Goal: Information Seeking & Learning: Learn about a topic

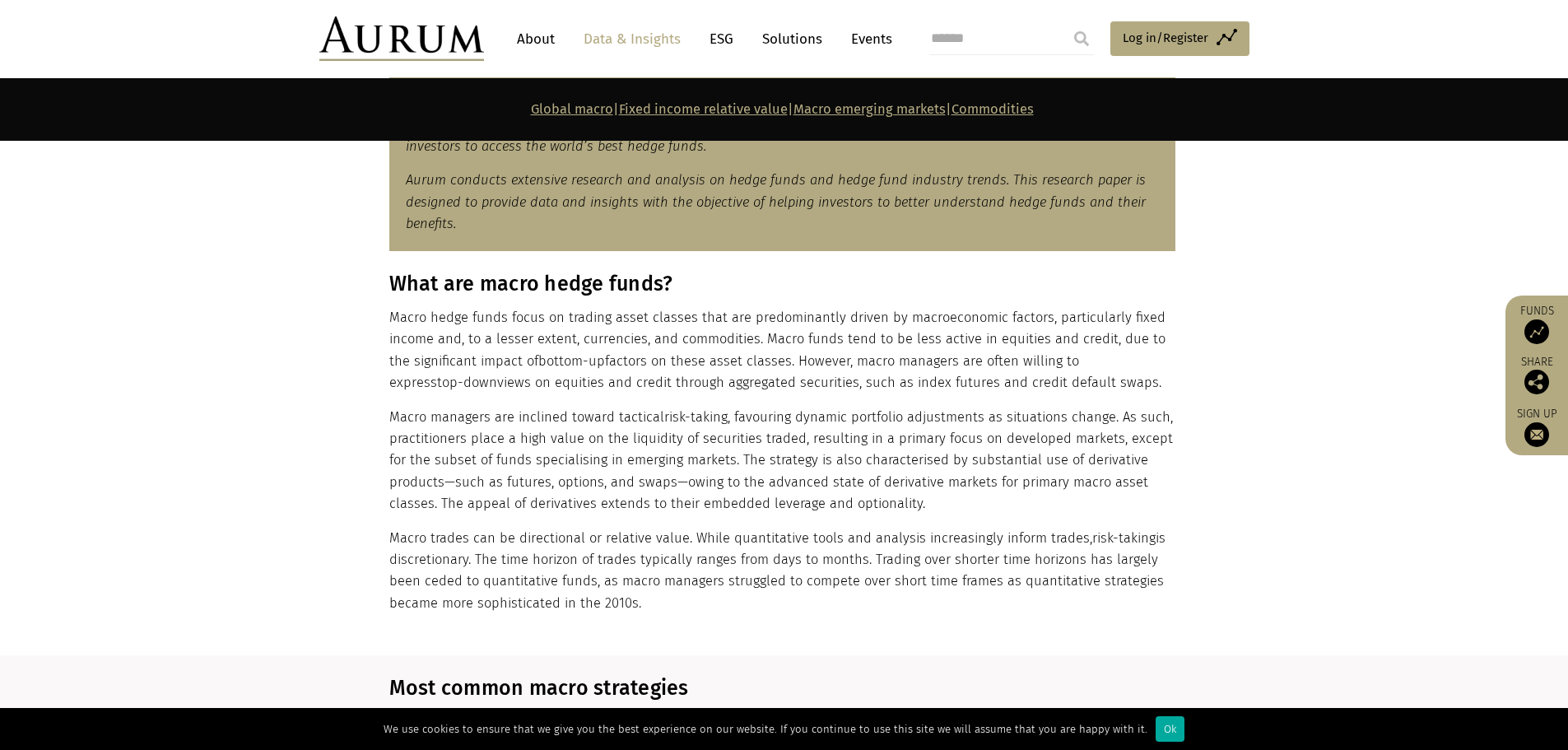
scroll to position [906, 0]
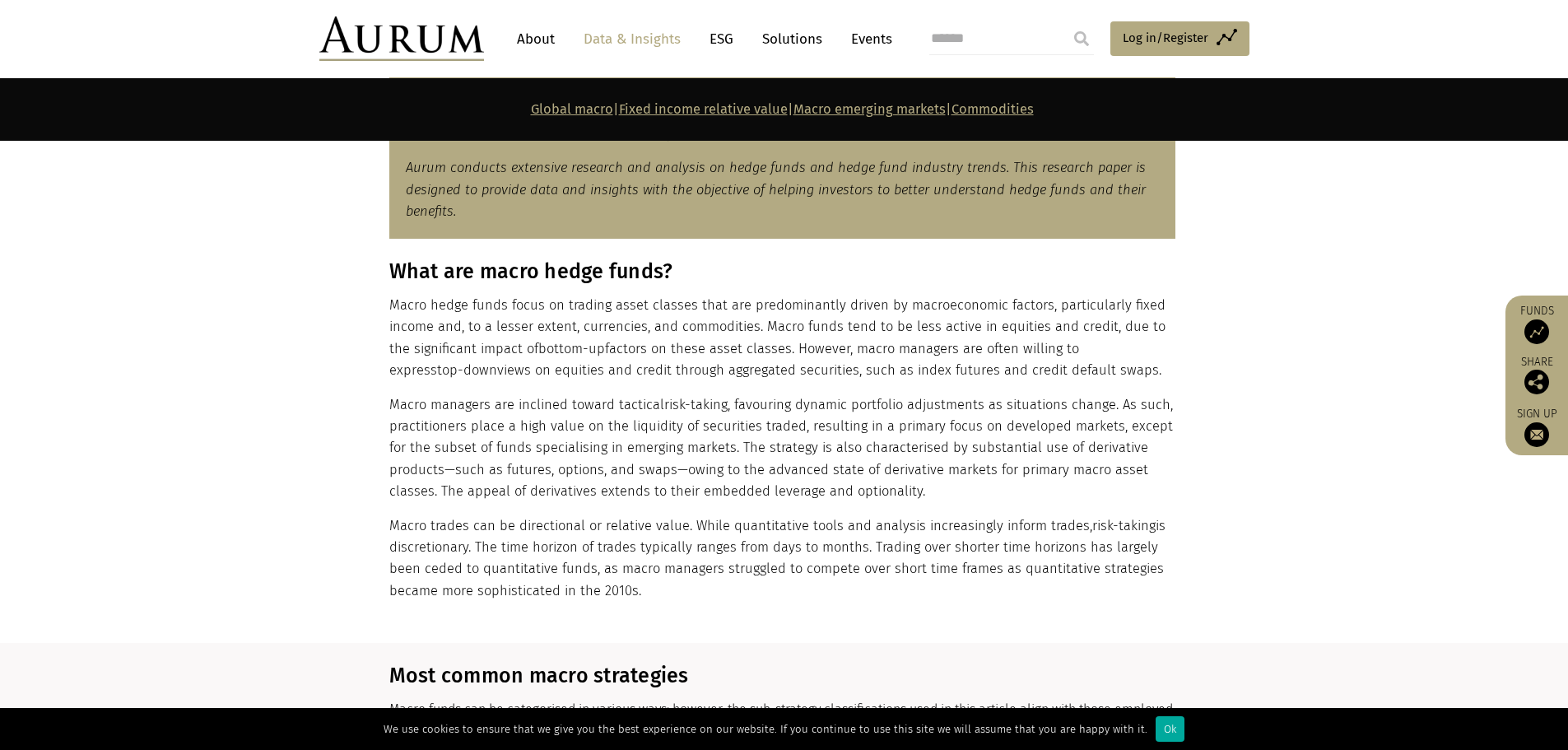
drag, startPoint x: 708, startPoint y: 547, endPoint x: 629, endPoint y: 533, distance: 80.2
click at [629, 533] on p "Macro trades can be directional or relative value. While quantitative tools and…" at bounding box center [783, 559] width 786 height 88
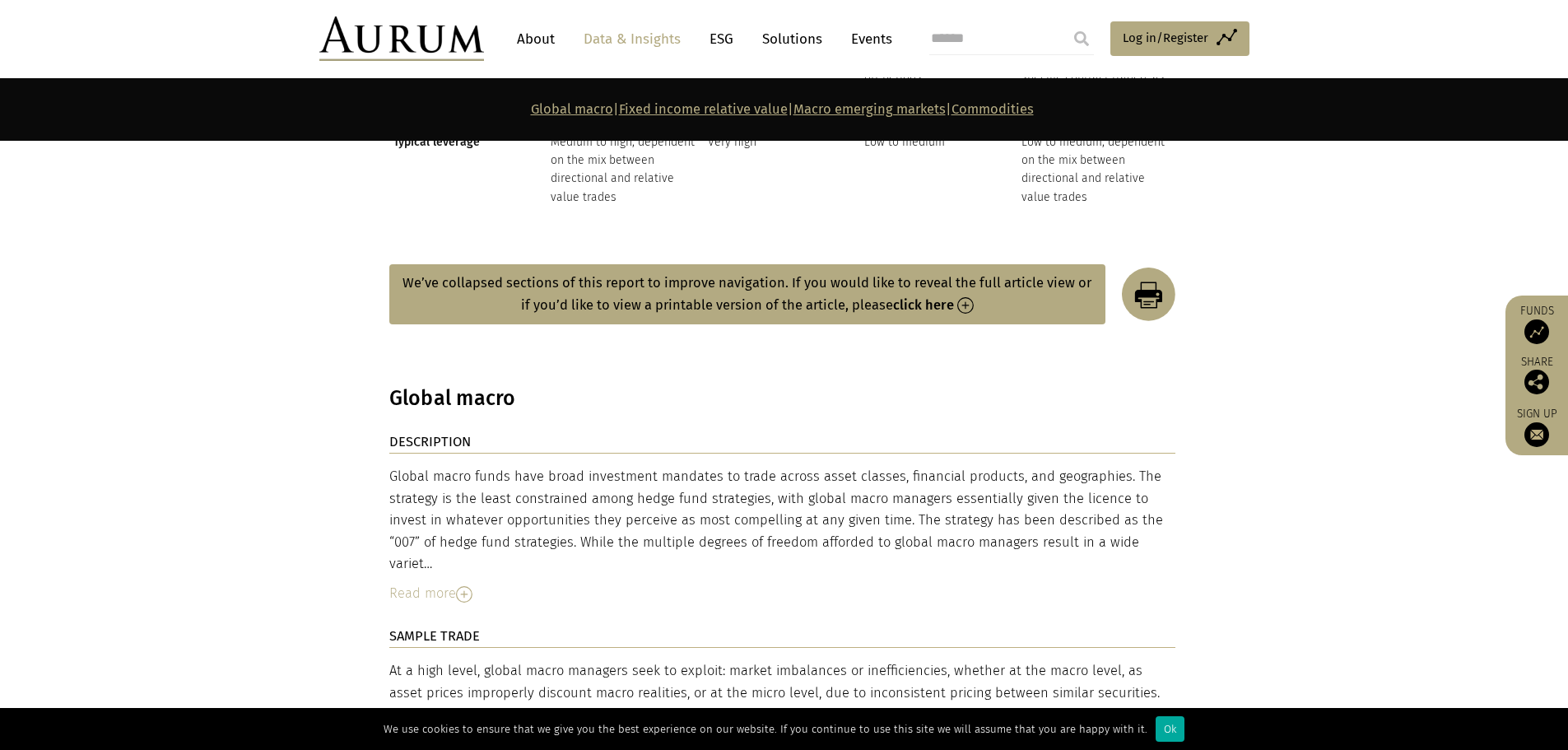
scroll to position [2719, 0]
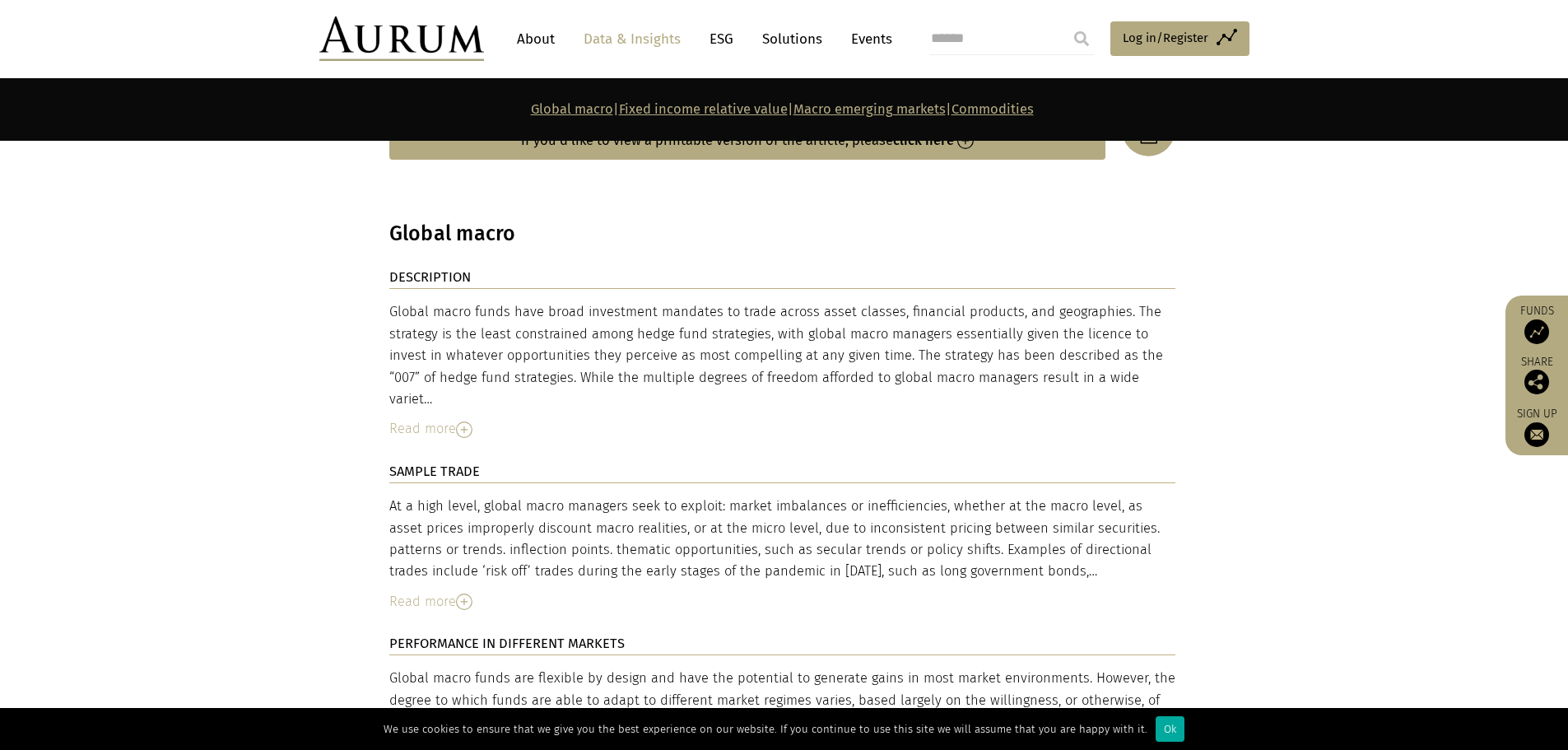
click at [465, 530] on div "At a high level, global macro managers seek to exploit: market imbalances or in…" at bounding box center [783, 554] width 786 height 117
click at [464, 594] on img at bounding box center [464, 602] width 17 height 17
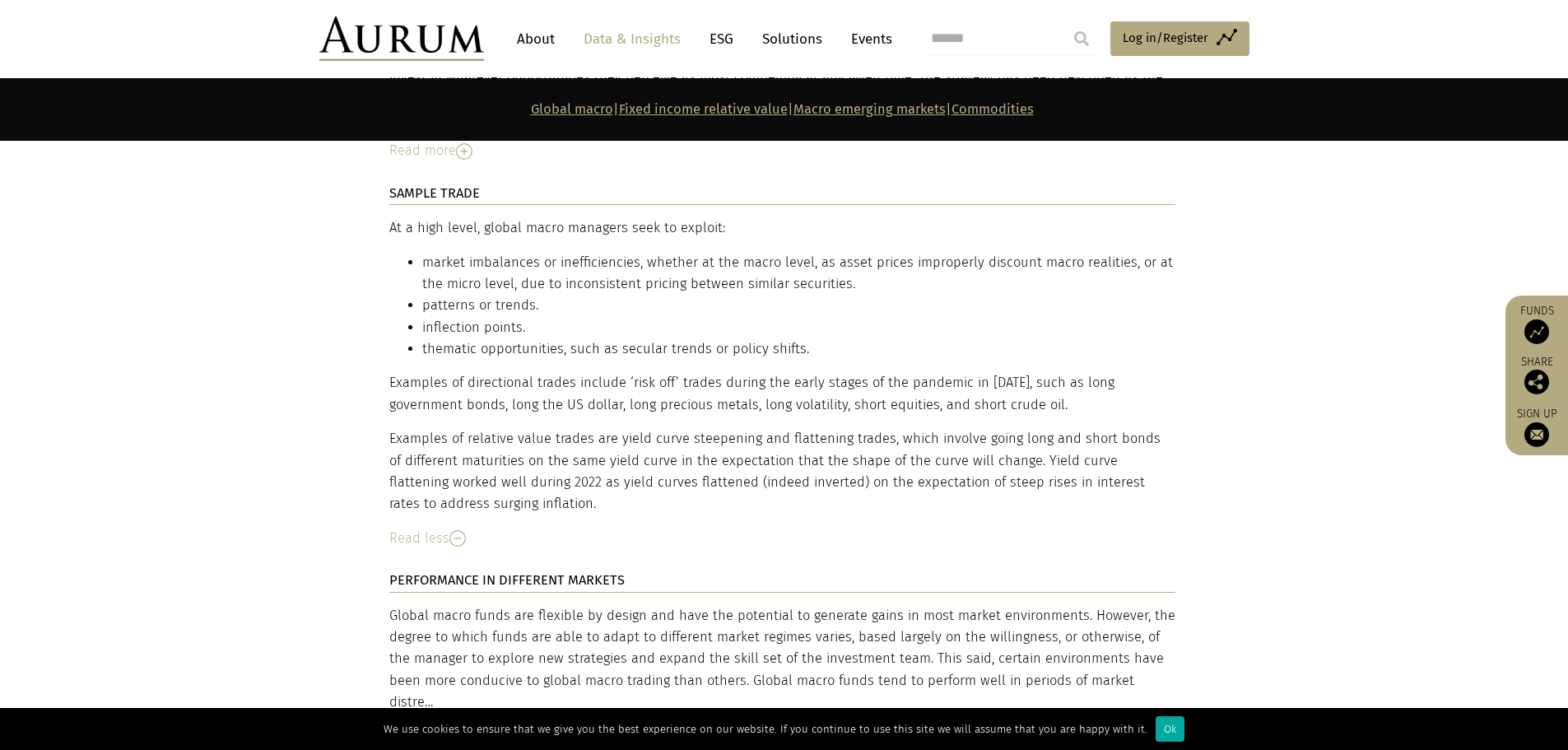
scroll to position [3048, 0]
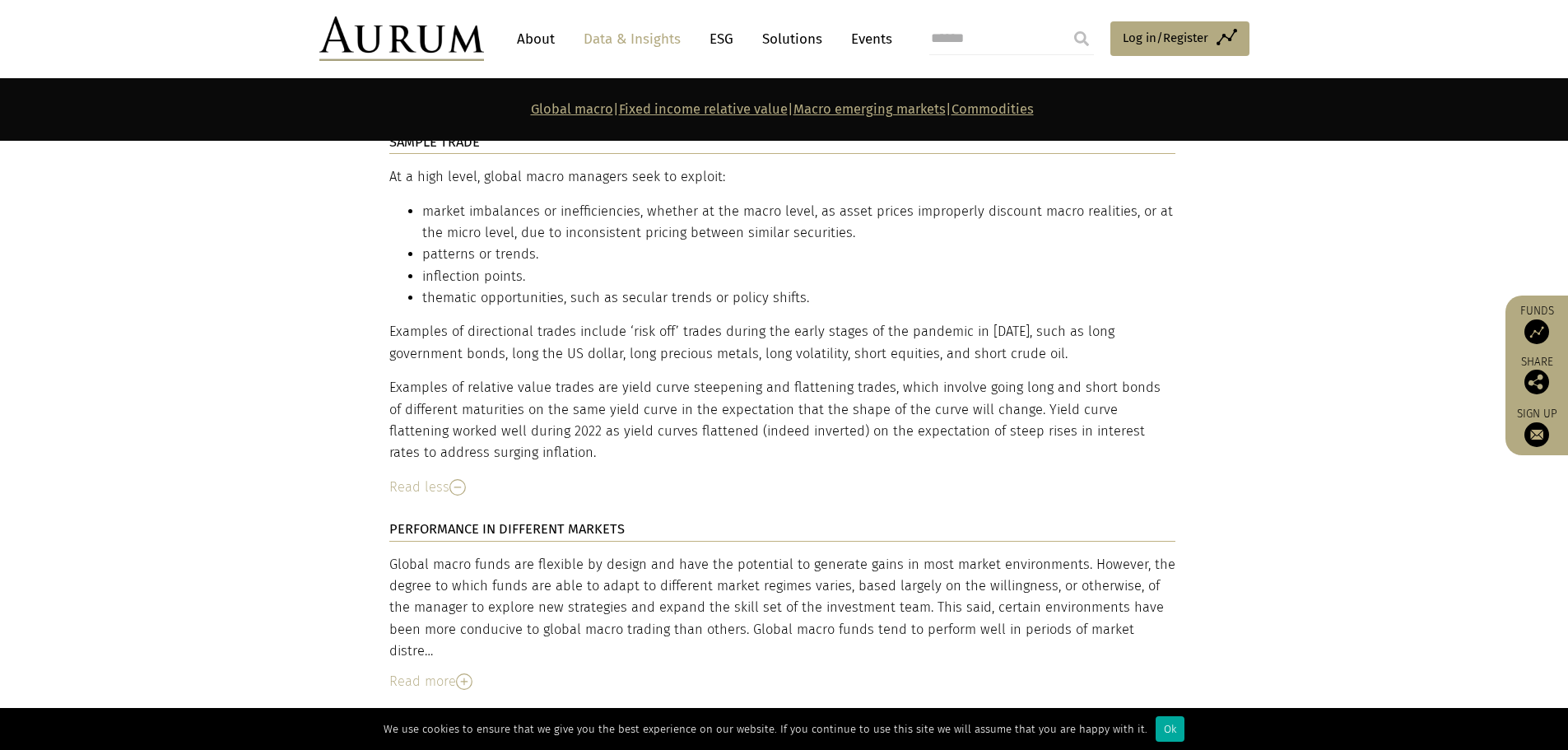
click at [468, 673] on img at bounding box center [464, 681] width 17 height 17
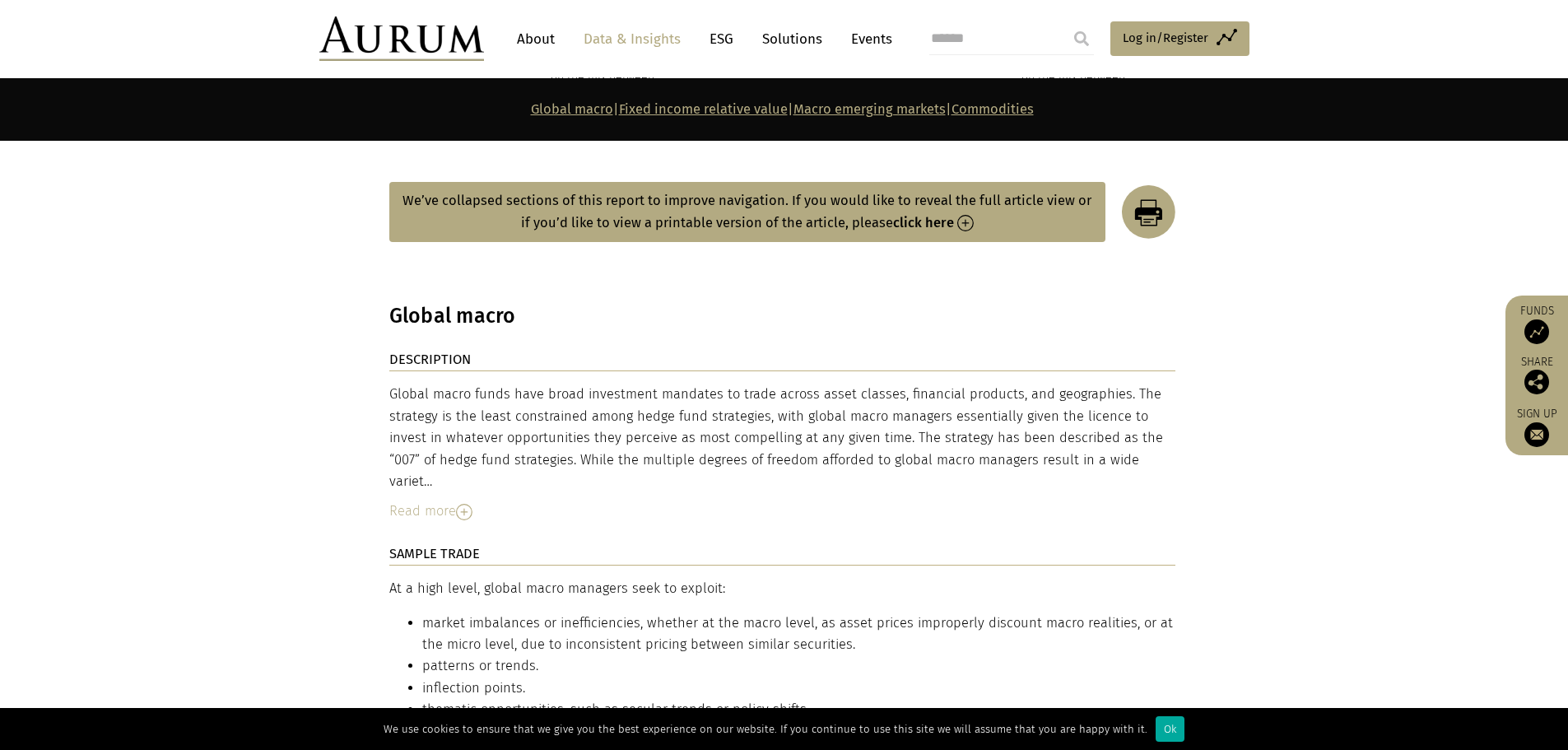
scroll to position [2553, 0]
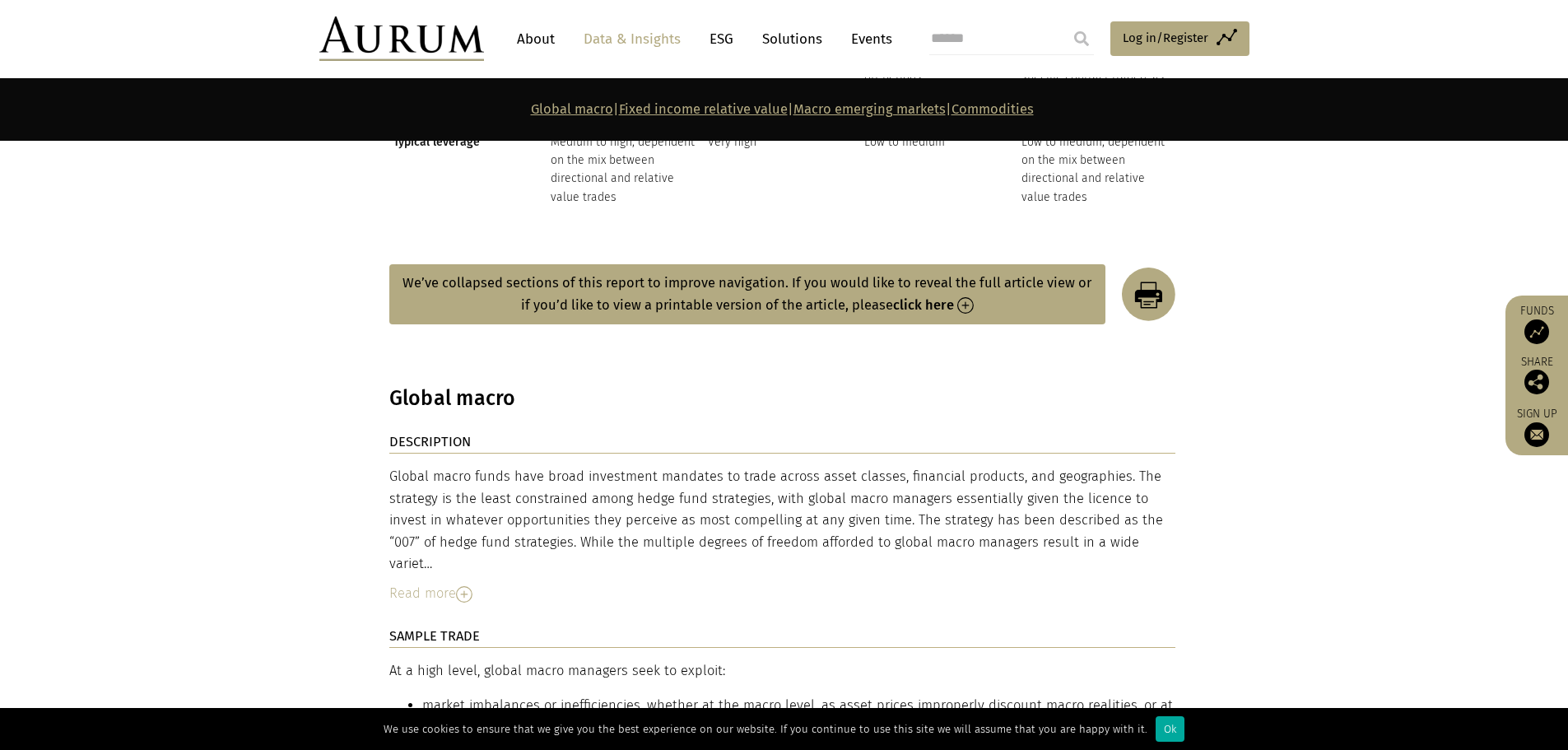
click at [469, 587] on img at bounding box center [464, 595] width 17 height 17
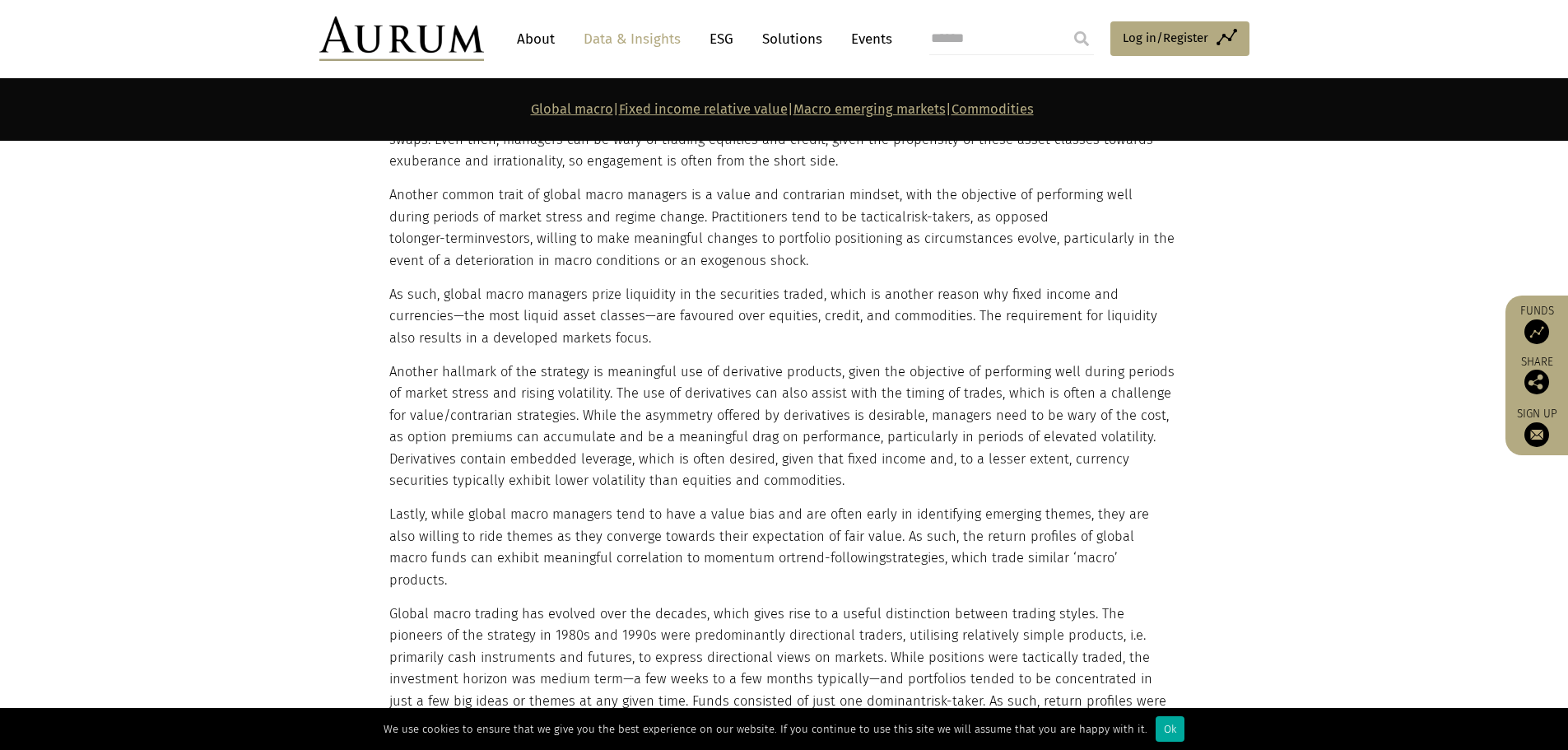
scroll to position [3542, 0]
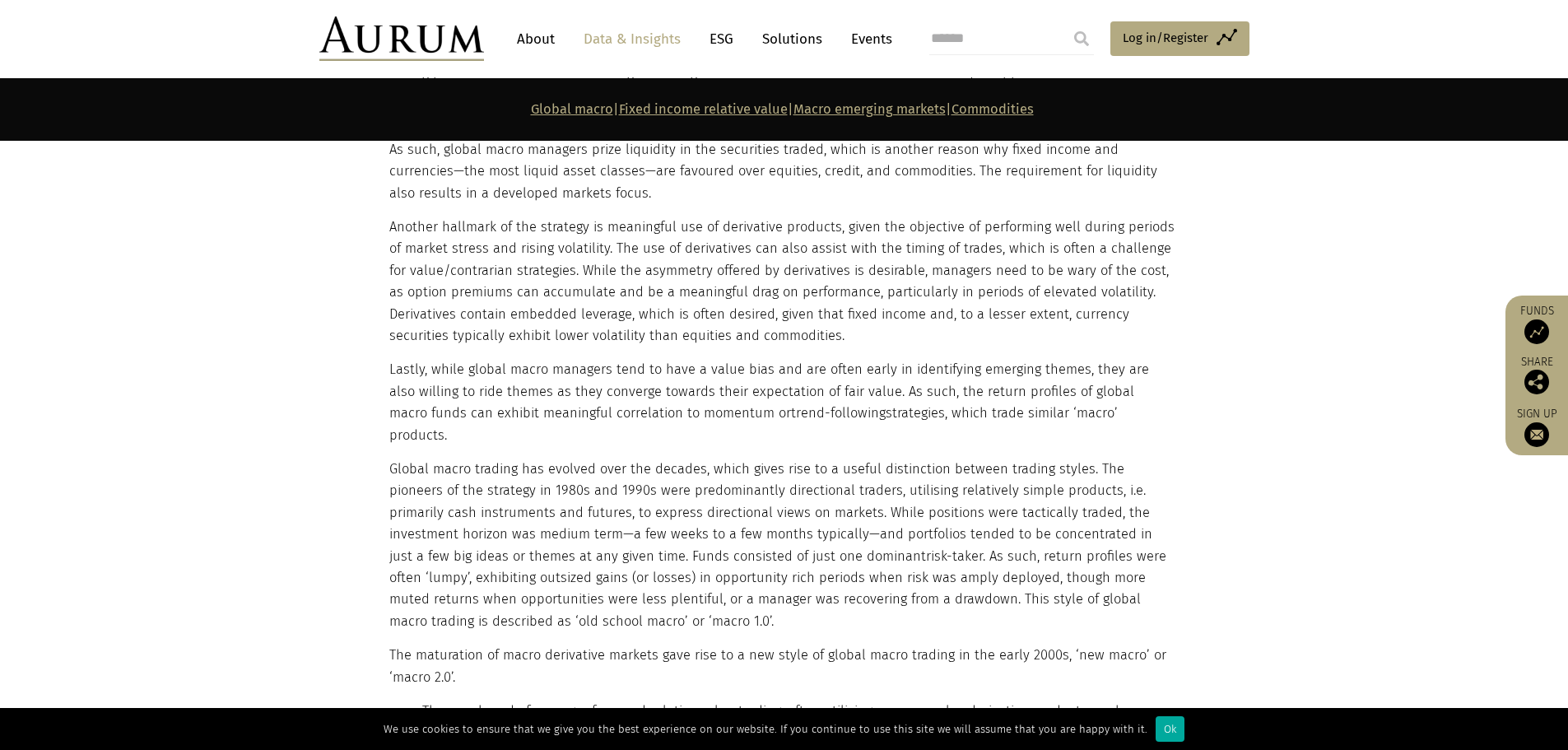
drag, startPoint x: 545, startPoint y: 572, endPoint x: 479, endPoint y: 556, distance: 67.9
click at [479, 556] on p "Global macro trading has evolved over the decades, which gives rise to a useful…" at bounding box center [783, 545] width 786 height 174
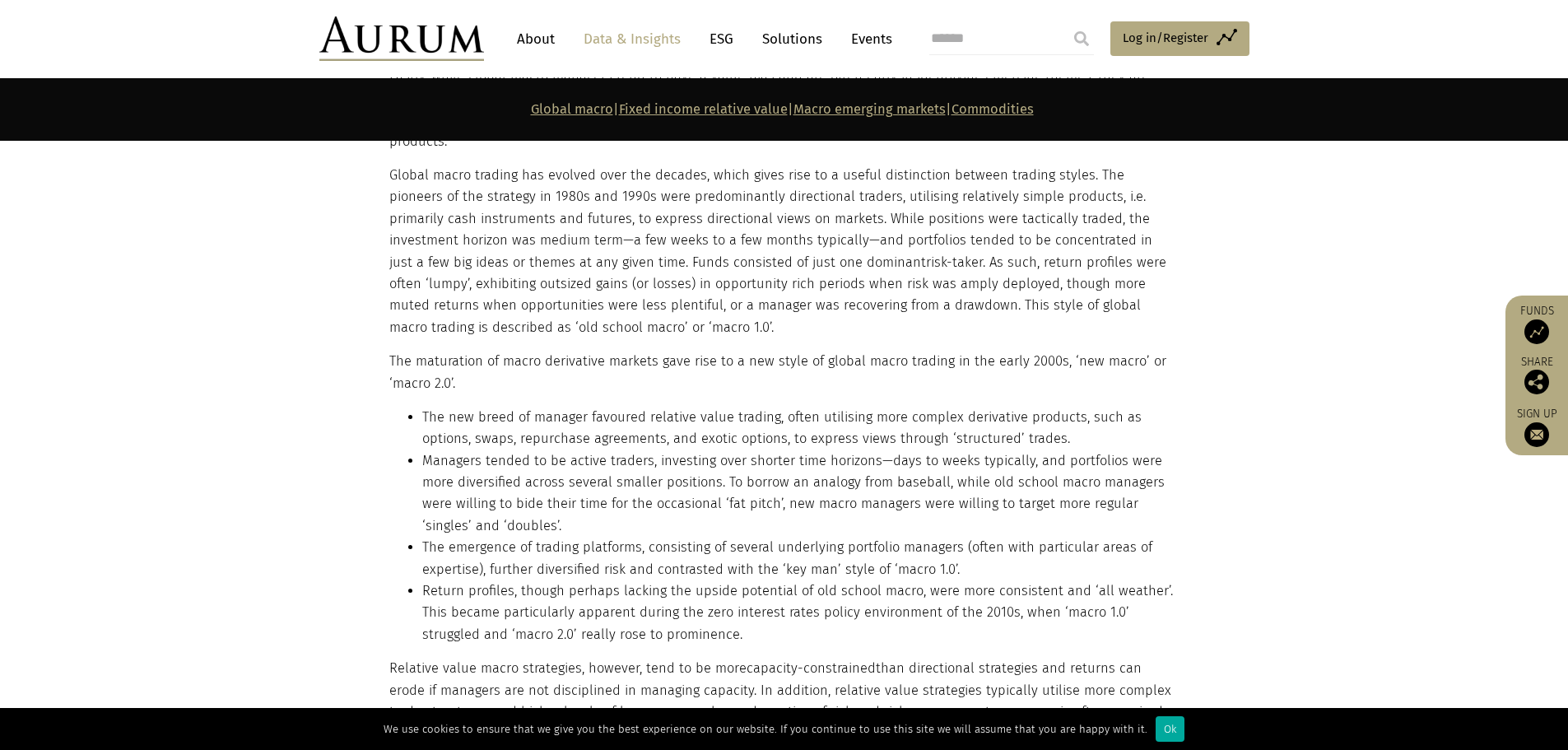
scroll to position [3871, 0]
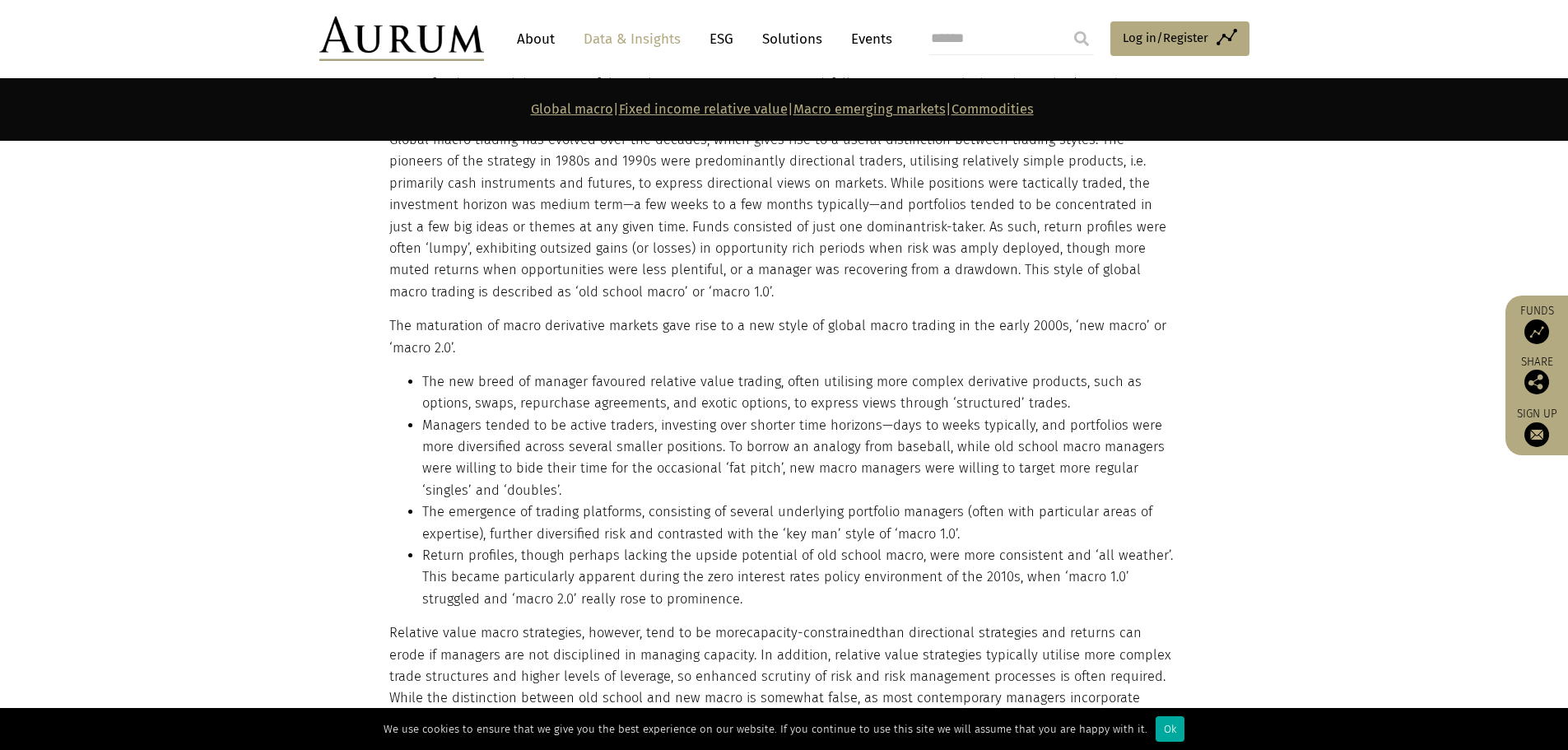
drag, startPoint x: 777, startPoint y: 456, endPoint x: 714, endPoint y: 467, distance: 64.0
click at [714, 501] on li "The emergence of trading platforms, consisting of several underlying portfolio …" at bounding box center [799, 523] width 754 height 44
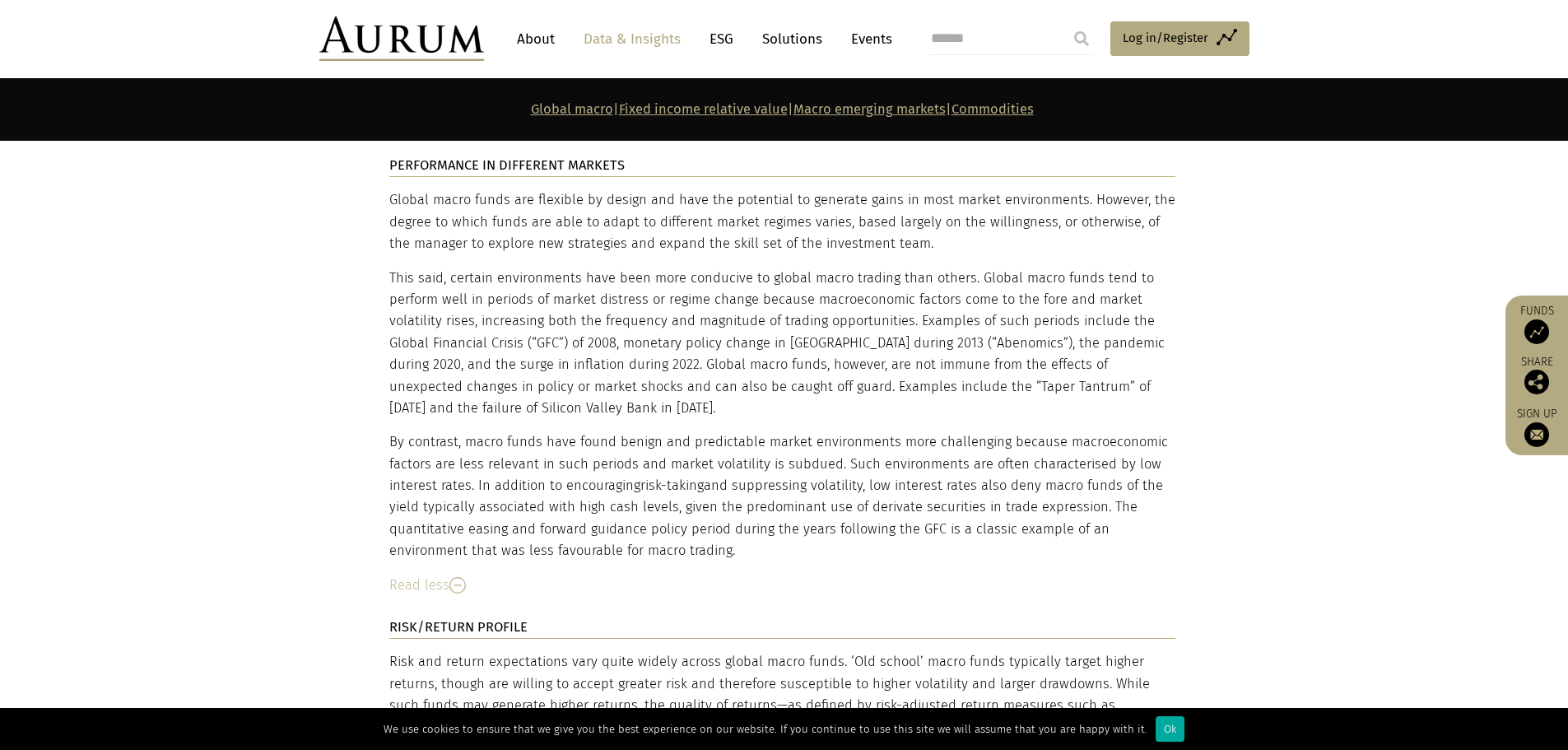
scroll to position [5107, 0]
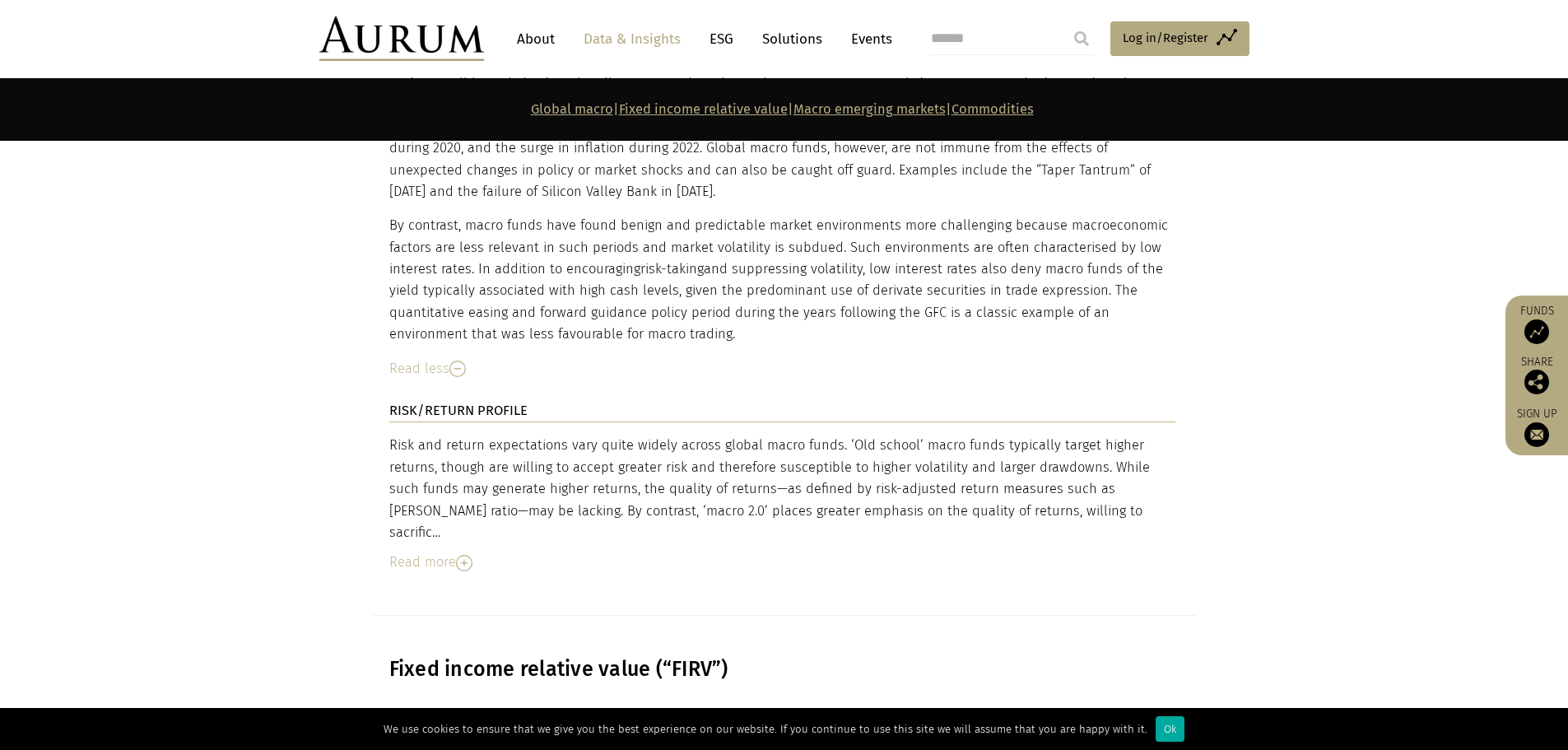
click at [467, 555] on img at bounding box center [464, 563] width 17 height 17
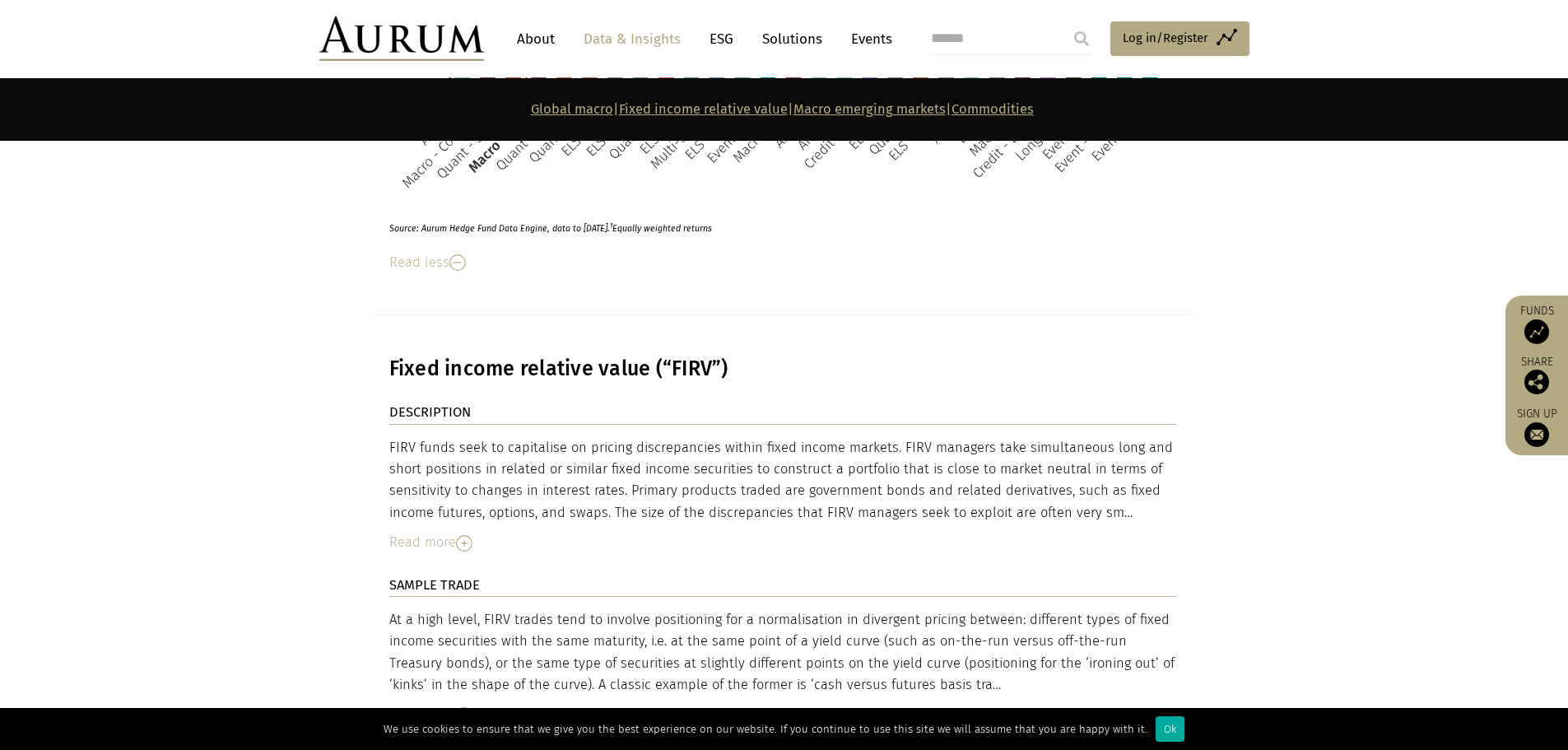
scroll to position [6589, 0]
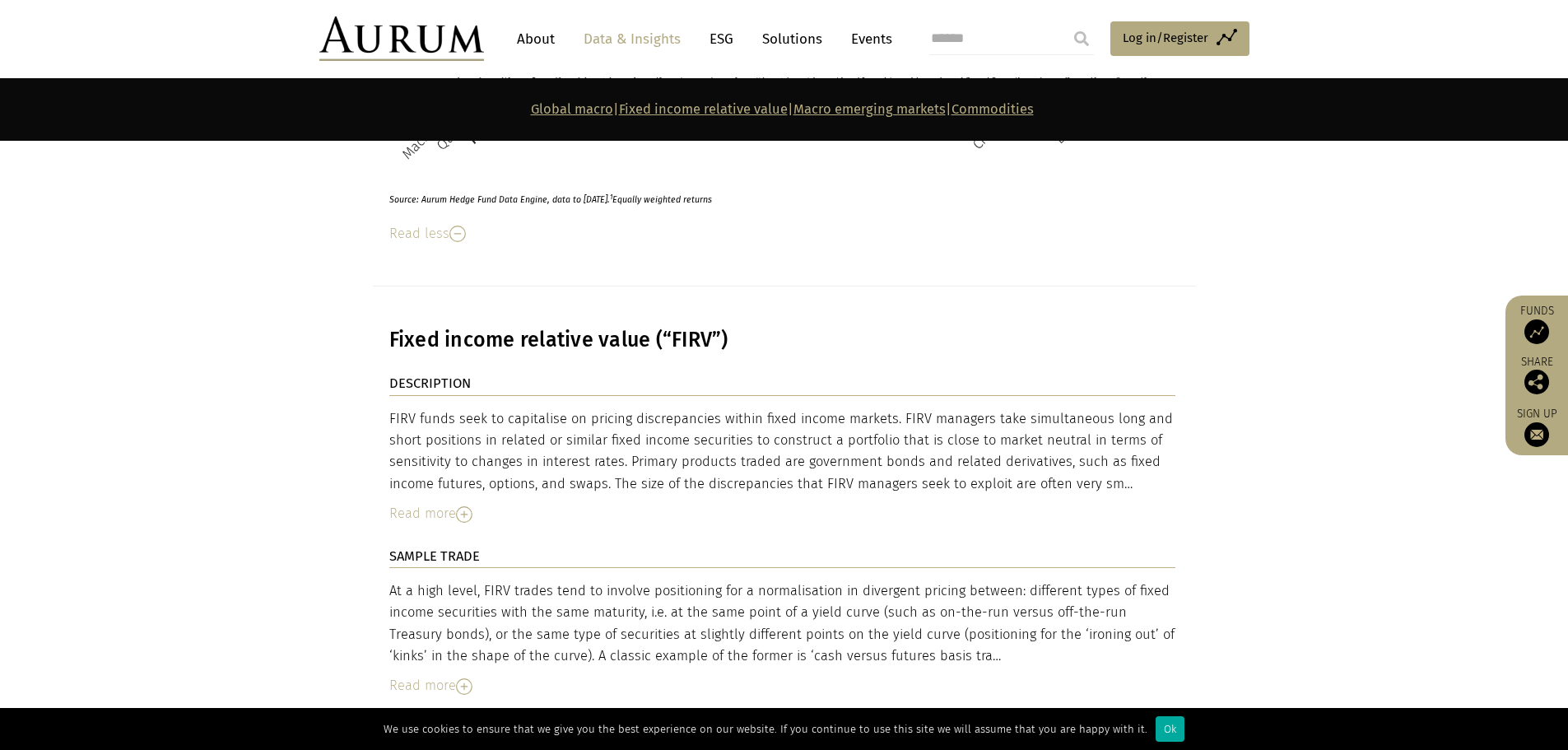
click at [464, 506] on img at bounding box center [464, 514] width 17 height 17
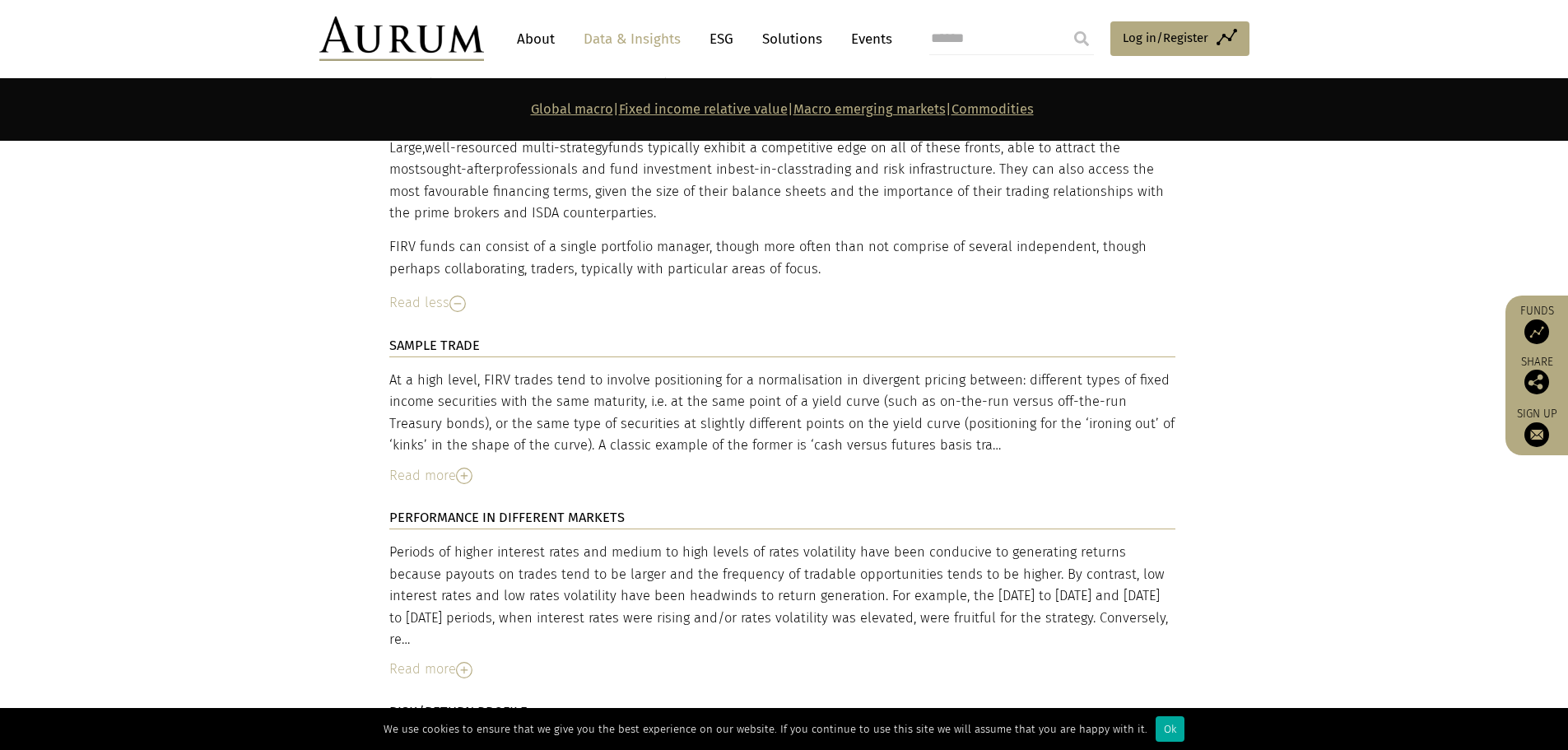
scroll to position [7578, 0]
click at [464, 468] on img at bounding box center [464, 475] width 17 height 17
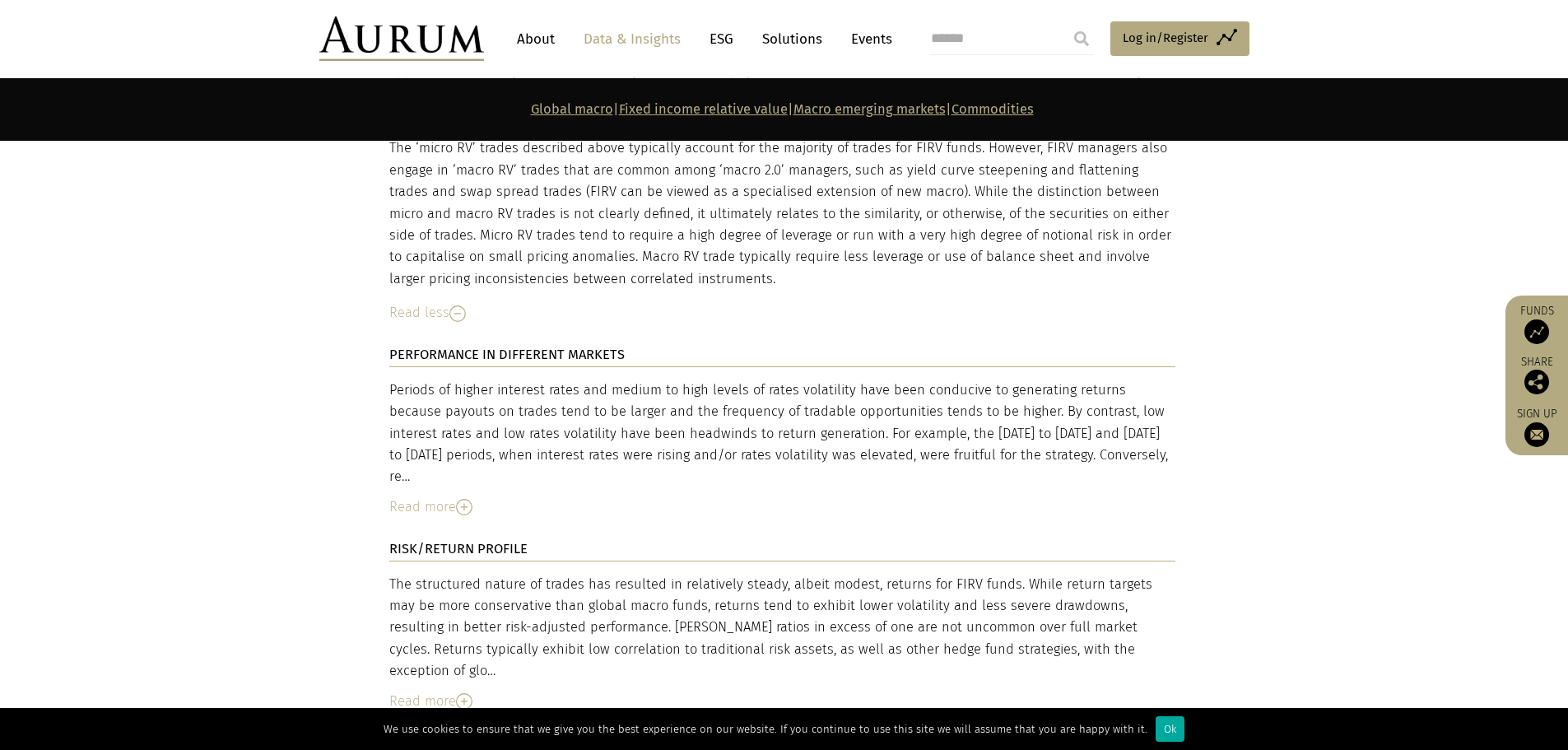
scroll to position [8072, 0]
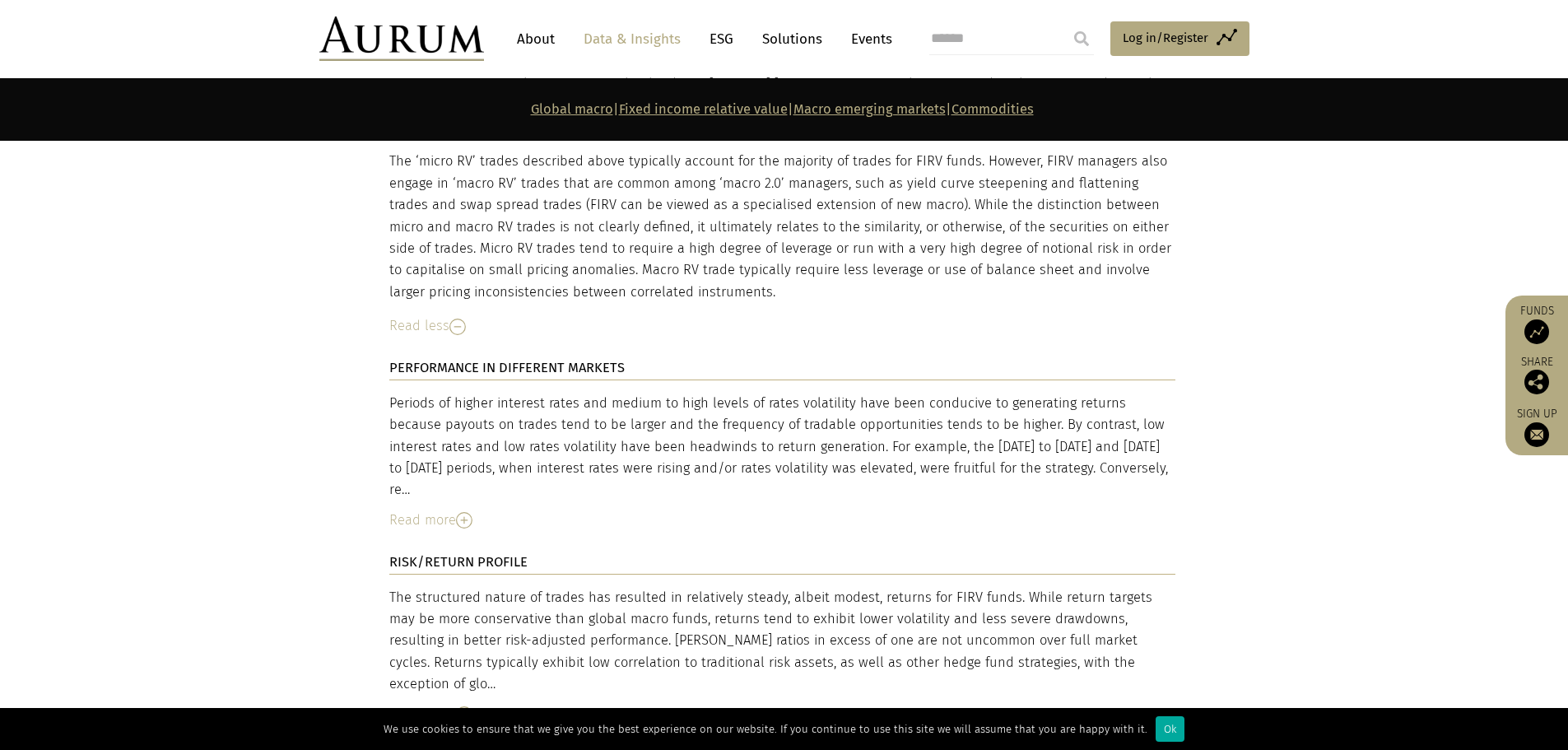
click at [455, 510] on div "Read more" at bounding box center [783, 521] width 786 height 22
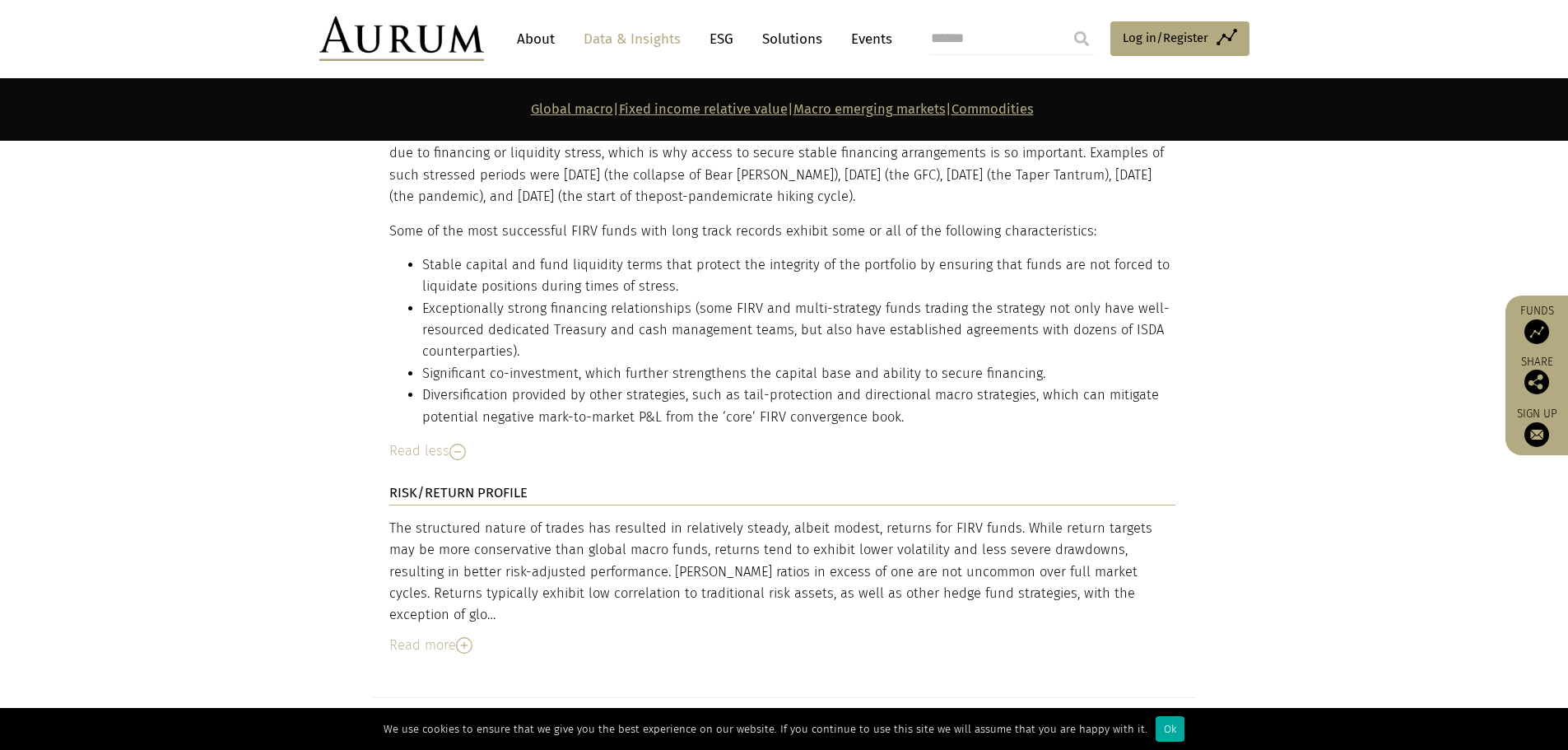
scroll to position [8566, 0]
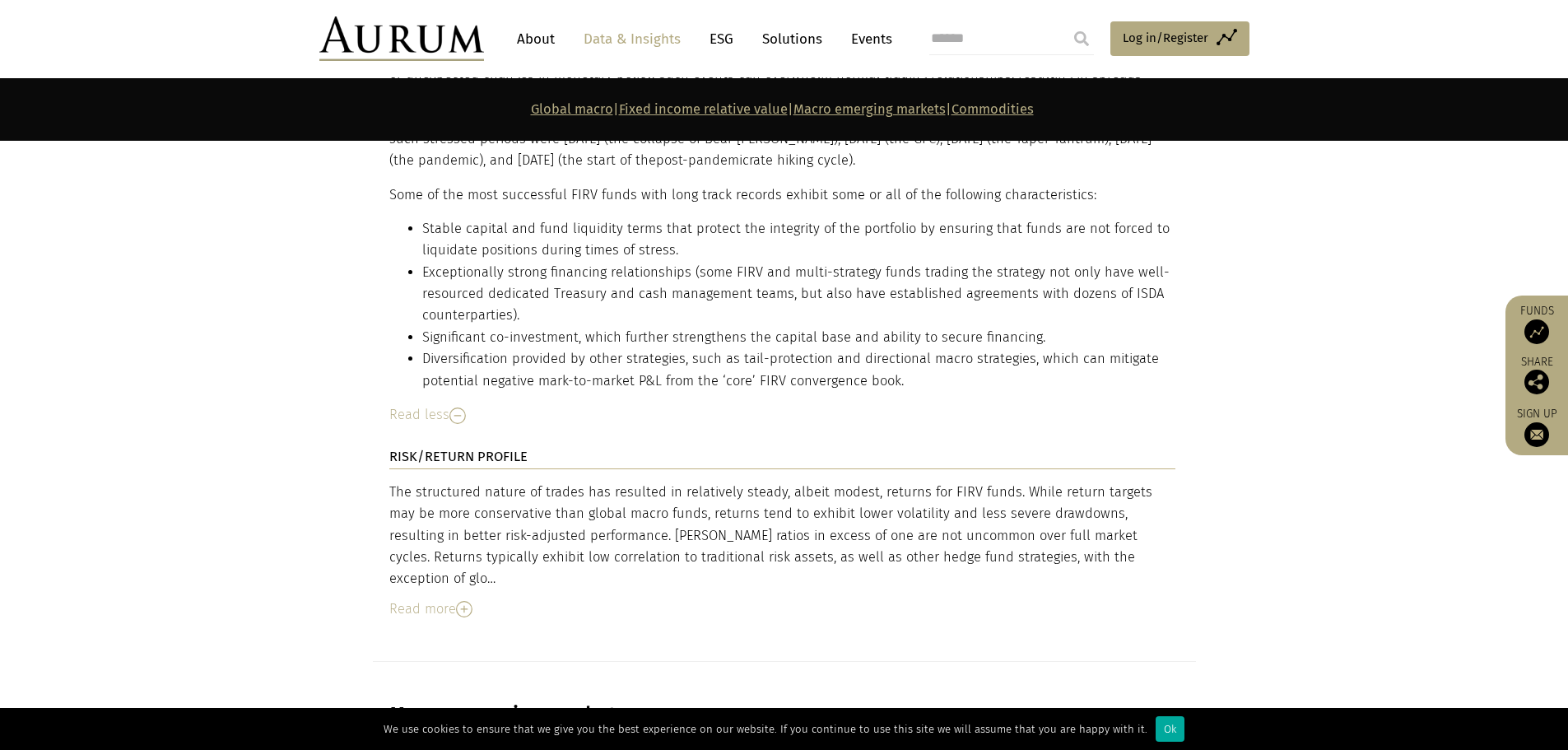
click at [444, 599] on div "Read more" at bounding box center [783, 610] width 786 height 22
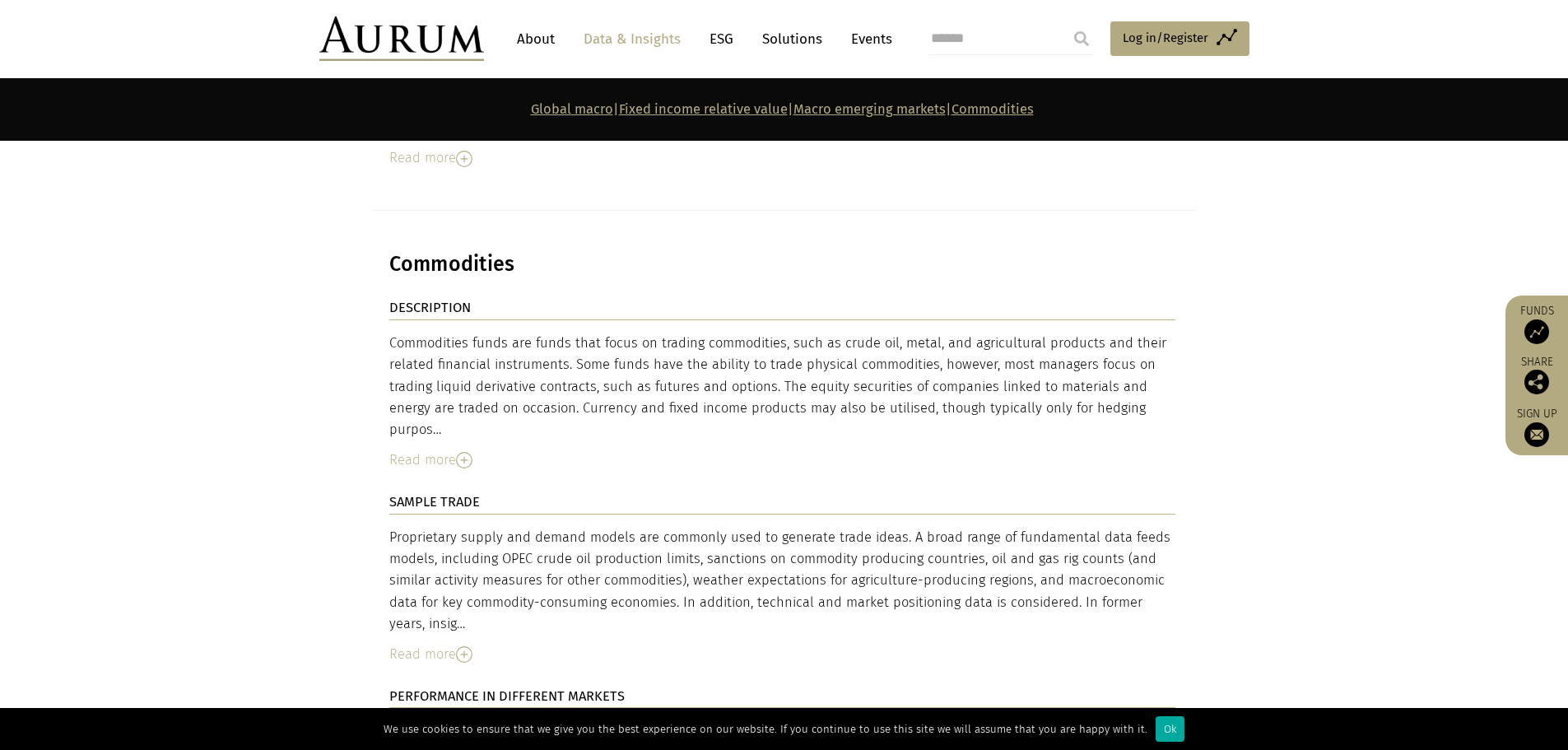
scroll to position [9719, 0]
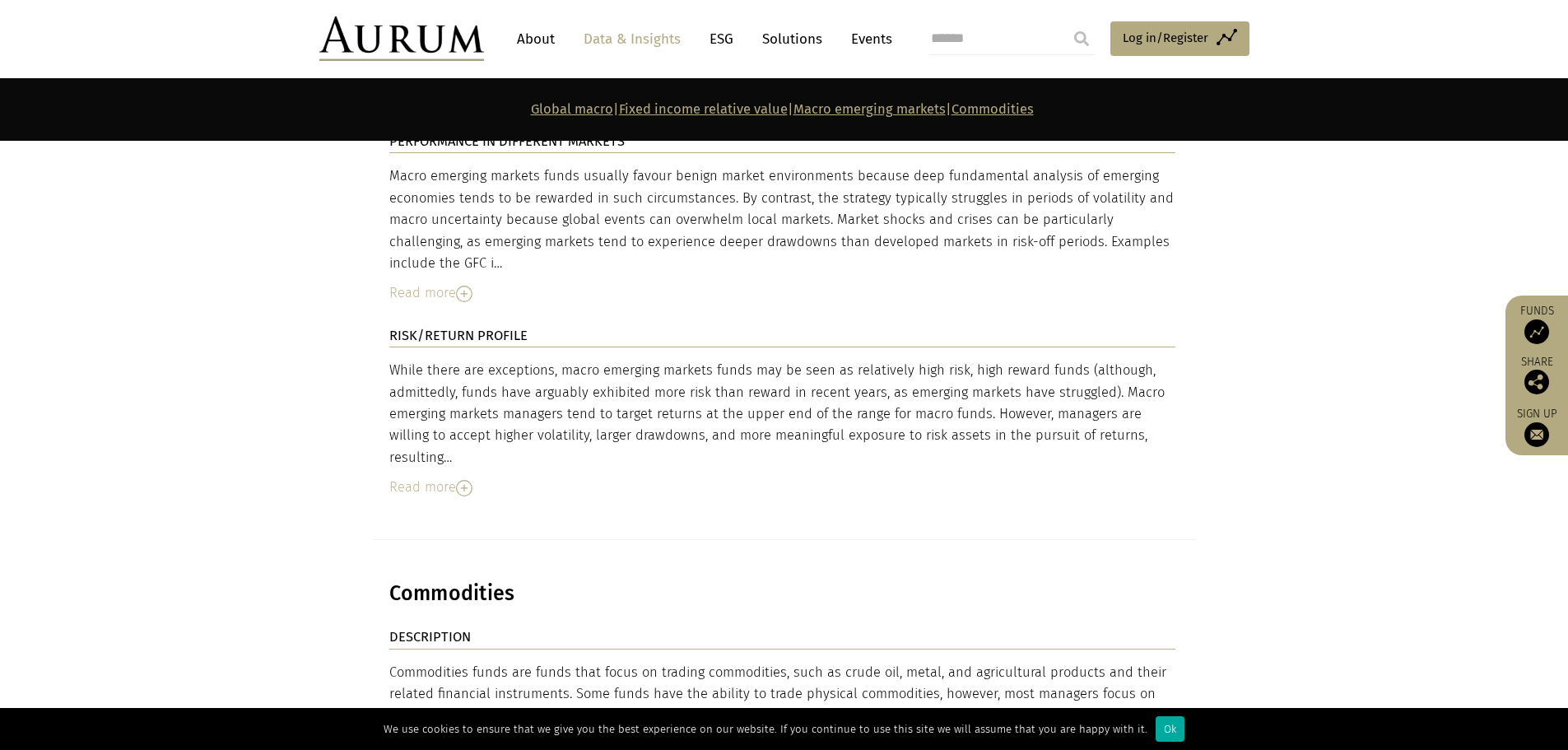
click at [615, 662] on div "Commodities funds are funds that focus on trading commodities, such as crude oi…" at bounding box center [783, 716] width 786 height 108
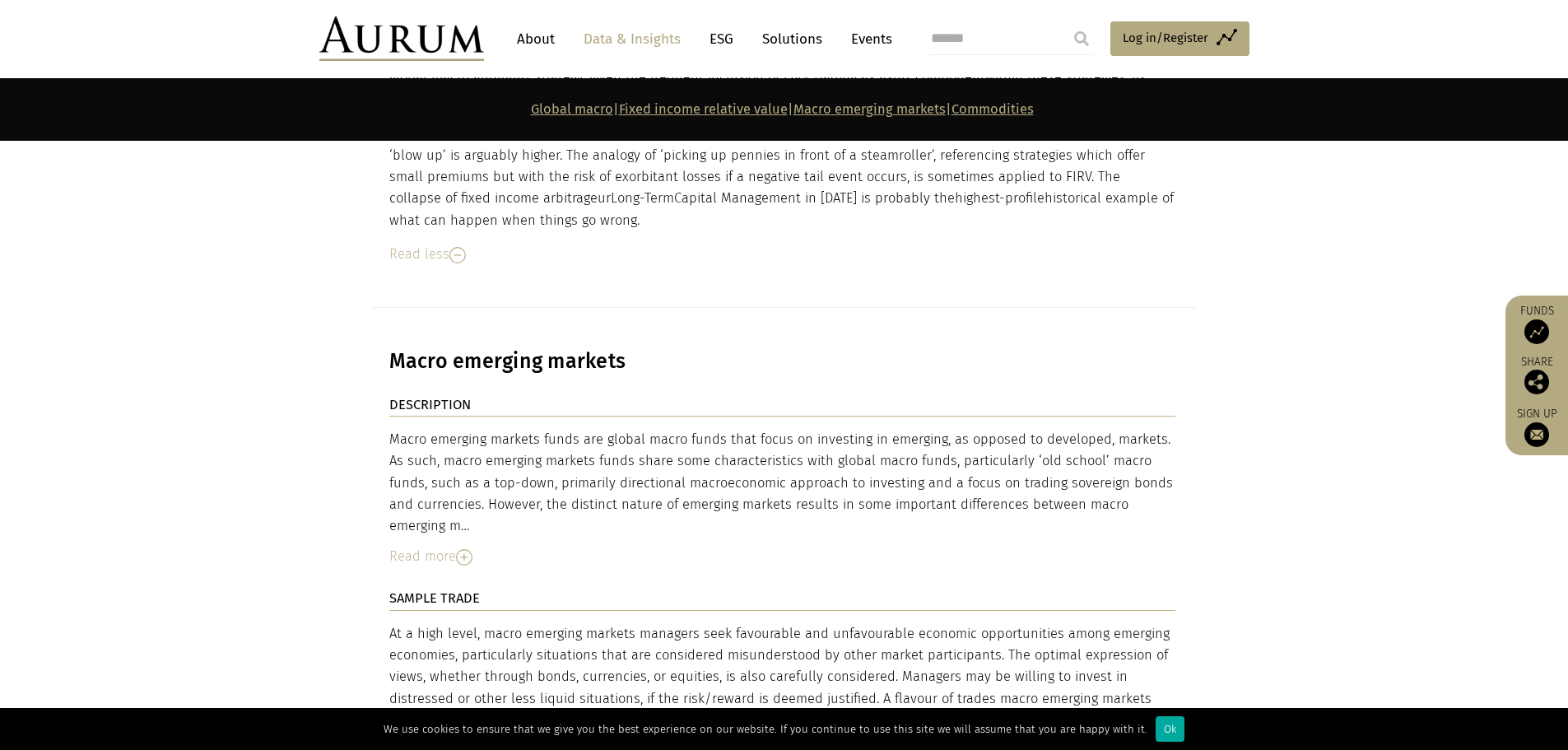
scroll to position [9061, 0]
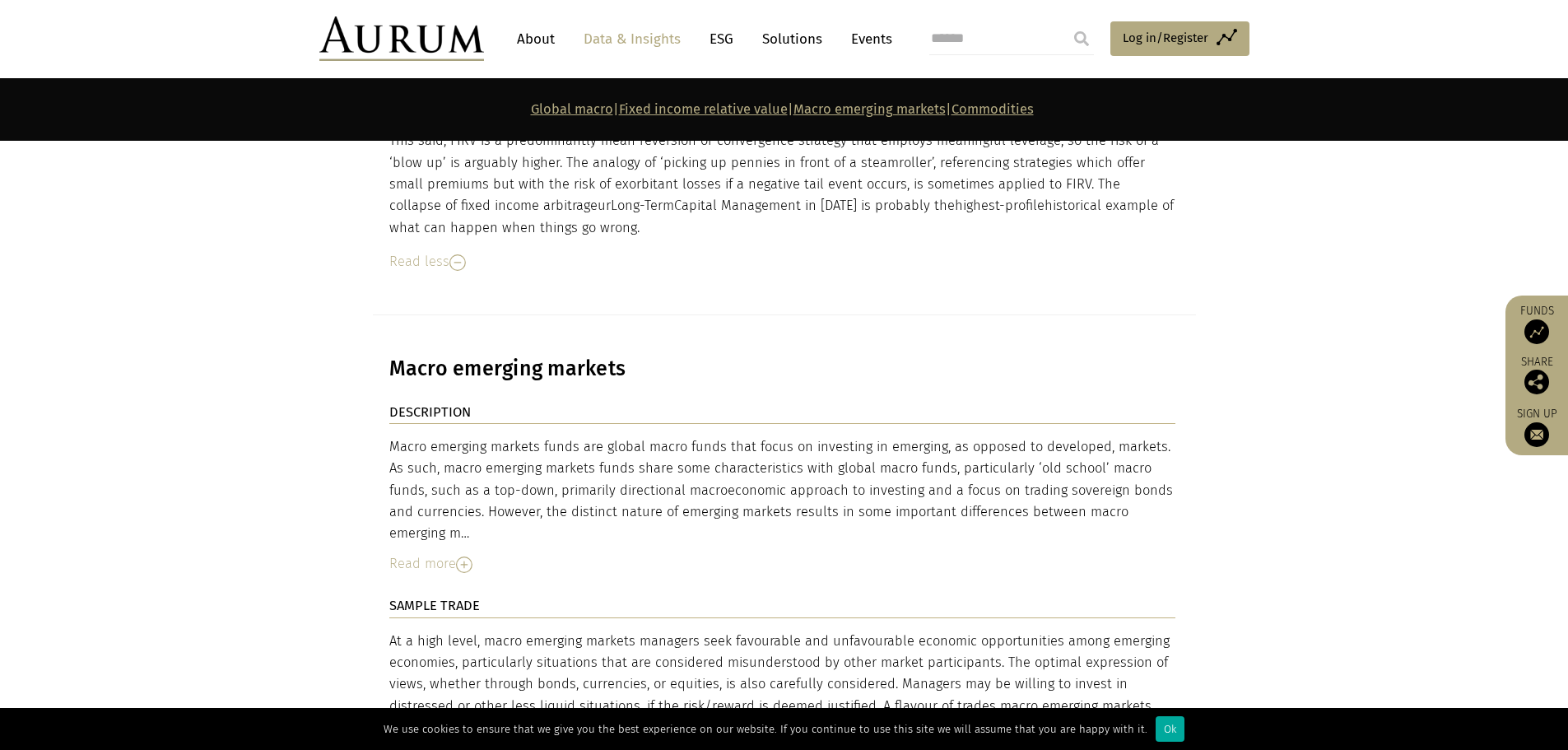
click at [469, 557] on img at bounding box center [464, 565] width 17 height 17
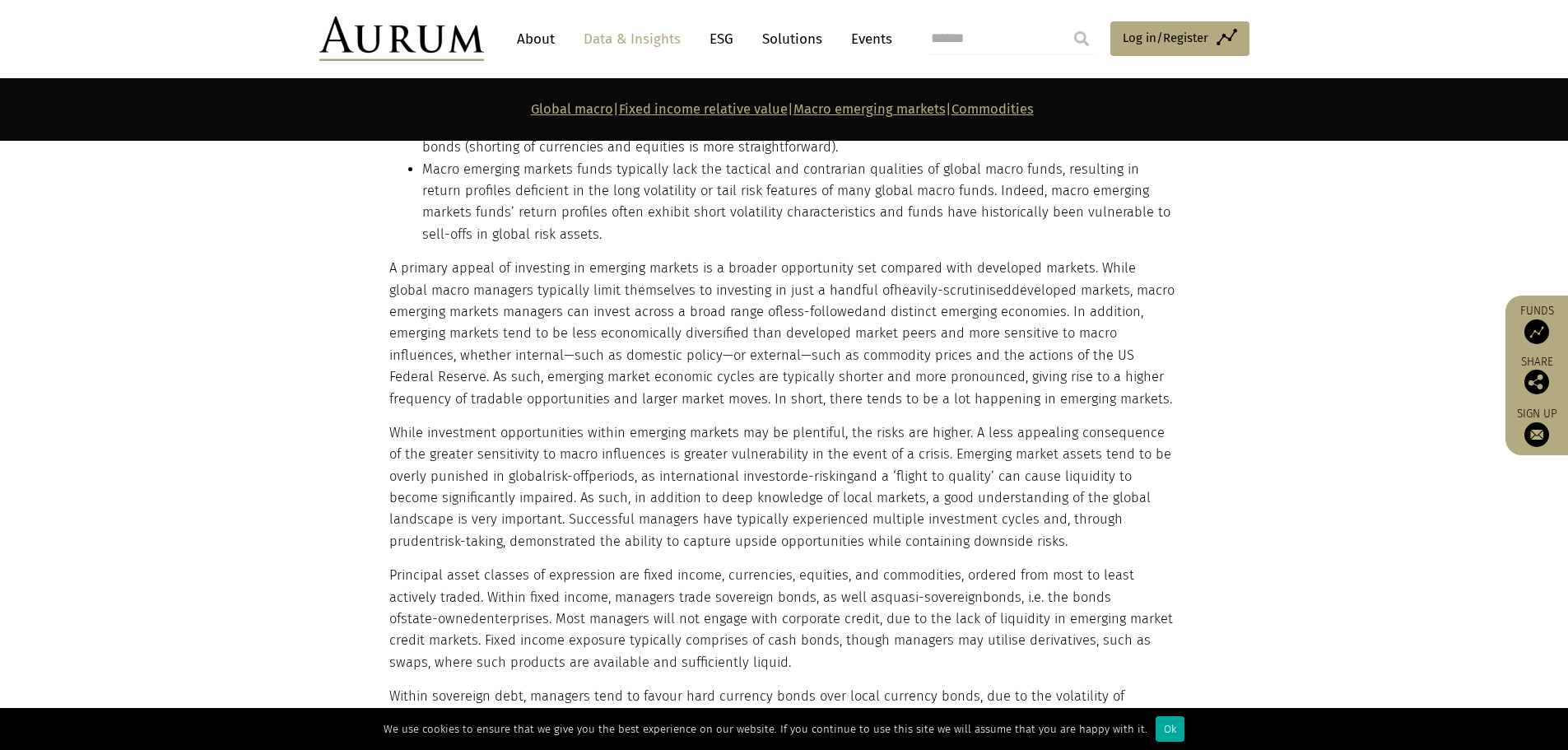
scroll to position [9637, 0]
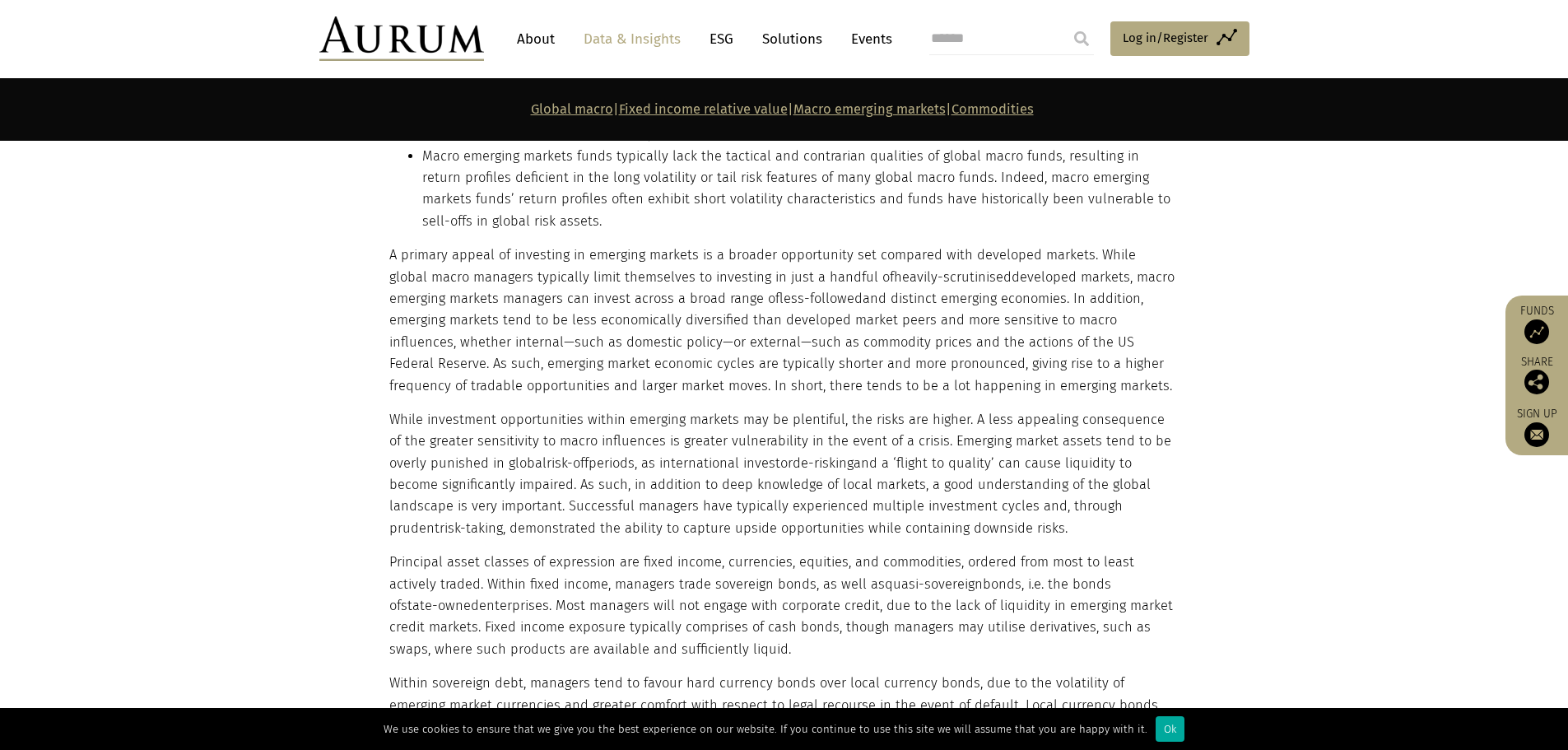
drag, startPoint x: 743, startPoint y: 448, endPoint x: 661, endPoint y: 432, distance: 83.5
click at [661, 432] on p "While investment opportunities within emerging markets may be plentiful, the ri…" at bounding box center [783, 474] width 786 height 130
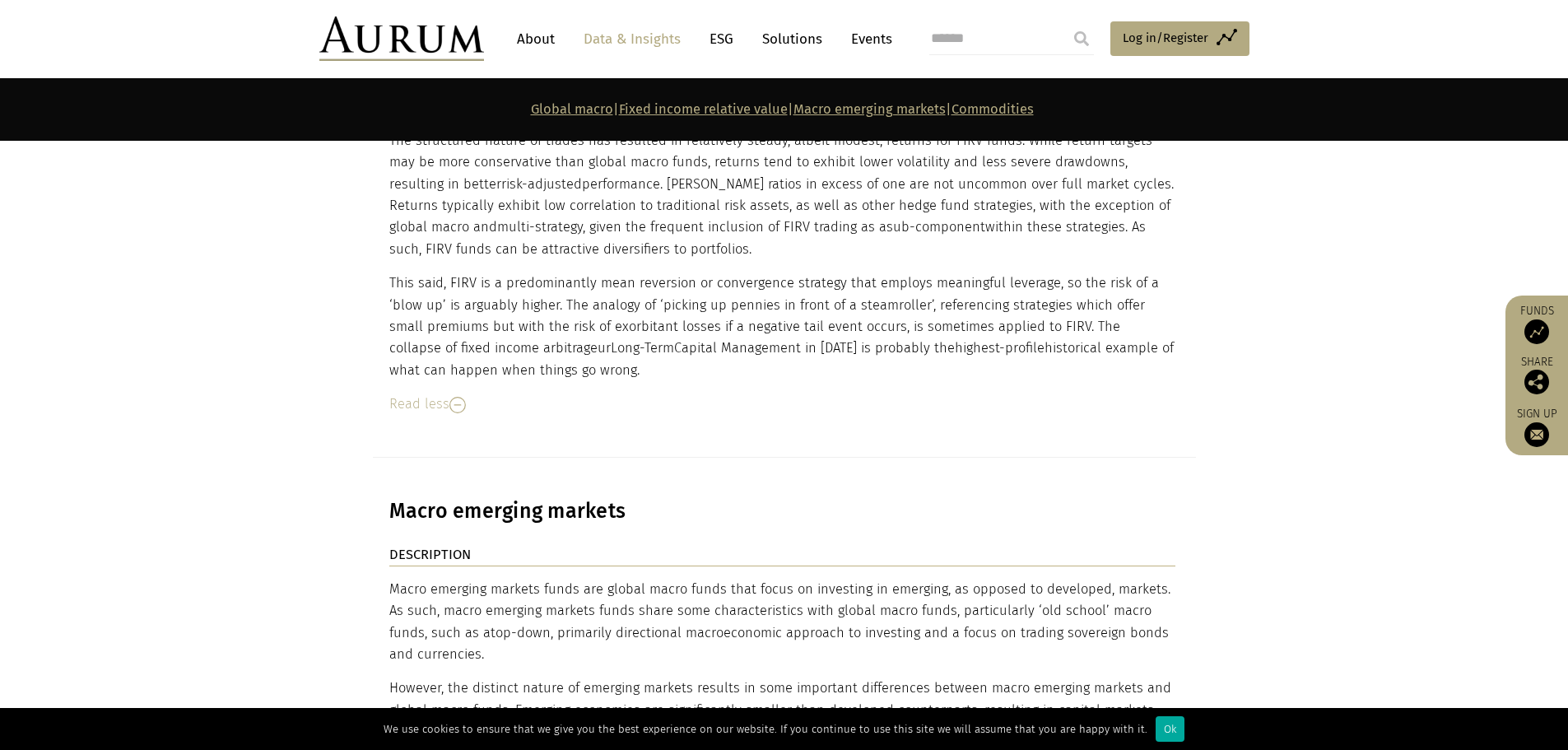
scroll to position [9142, 0]
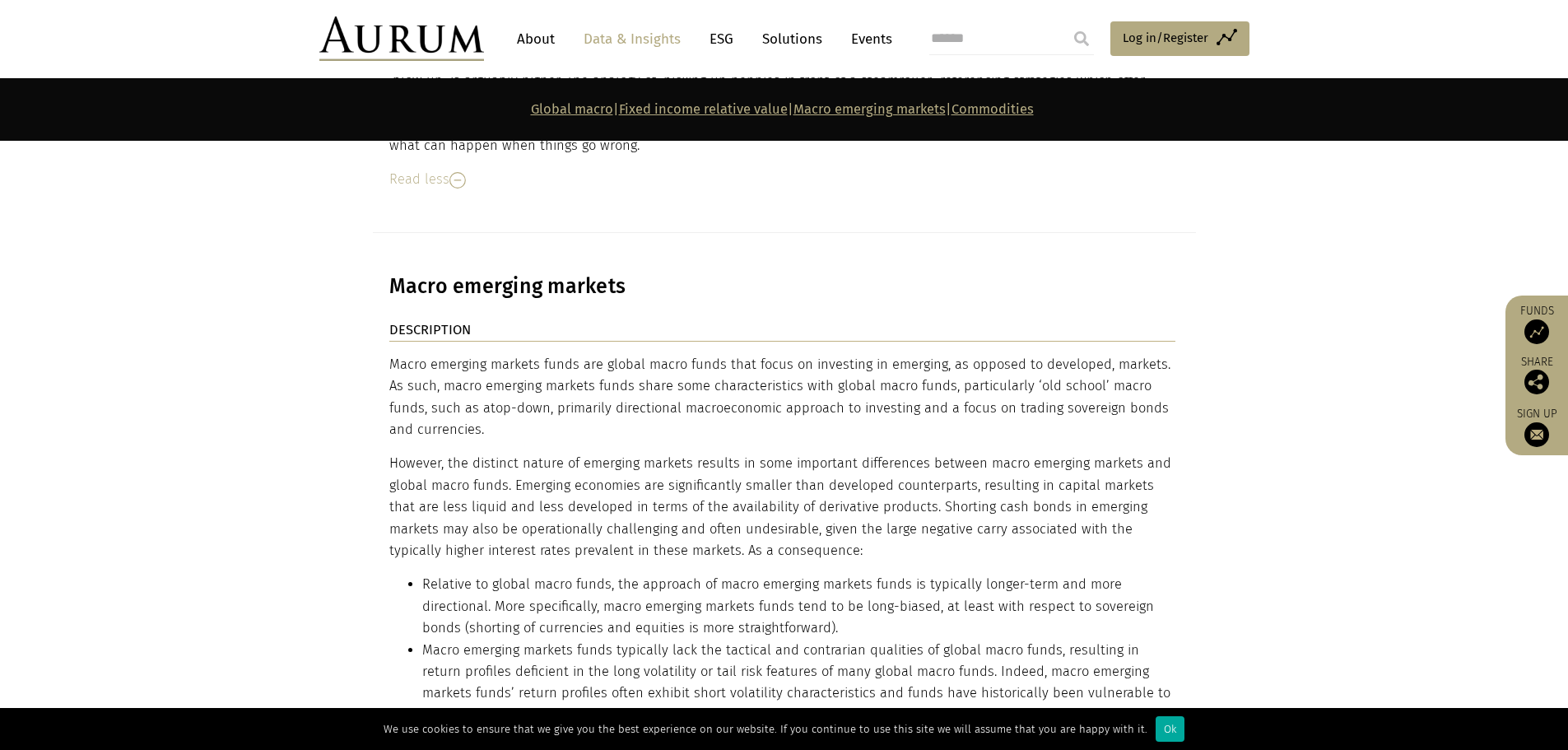
drag, startPoint x: 659, startPoint y: 429, endPoint x: 590, endPoint y: 422, distance: 69.4
click at [590, 453] on p "However, the distinct nature of emerging markets results in some important diff…" at bounding box center [783, 506] width 786 height 108
drag, startPoint x: 591, startPoint y: 418, endPoint x: 575, endPoint y: 415, distance: 16.3
click at [575, 453] on p "However, the distinct nature of emerging markets results in some important diff…" at bounding box center [783, 506] width 786 height 108
click at [576, 453] on p "However, the distinct nature of emerging markets results in some important diff…" at bounding box center [783, 506] width 786 height 108
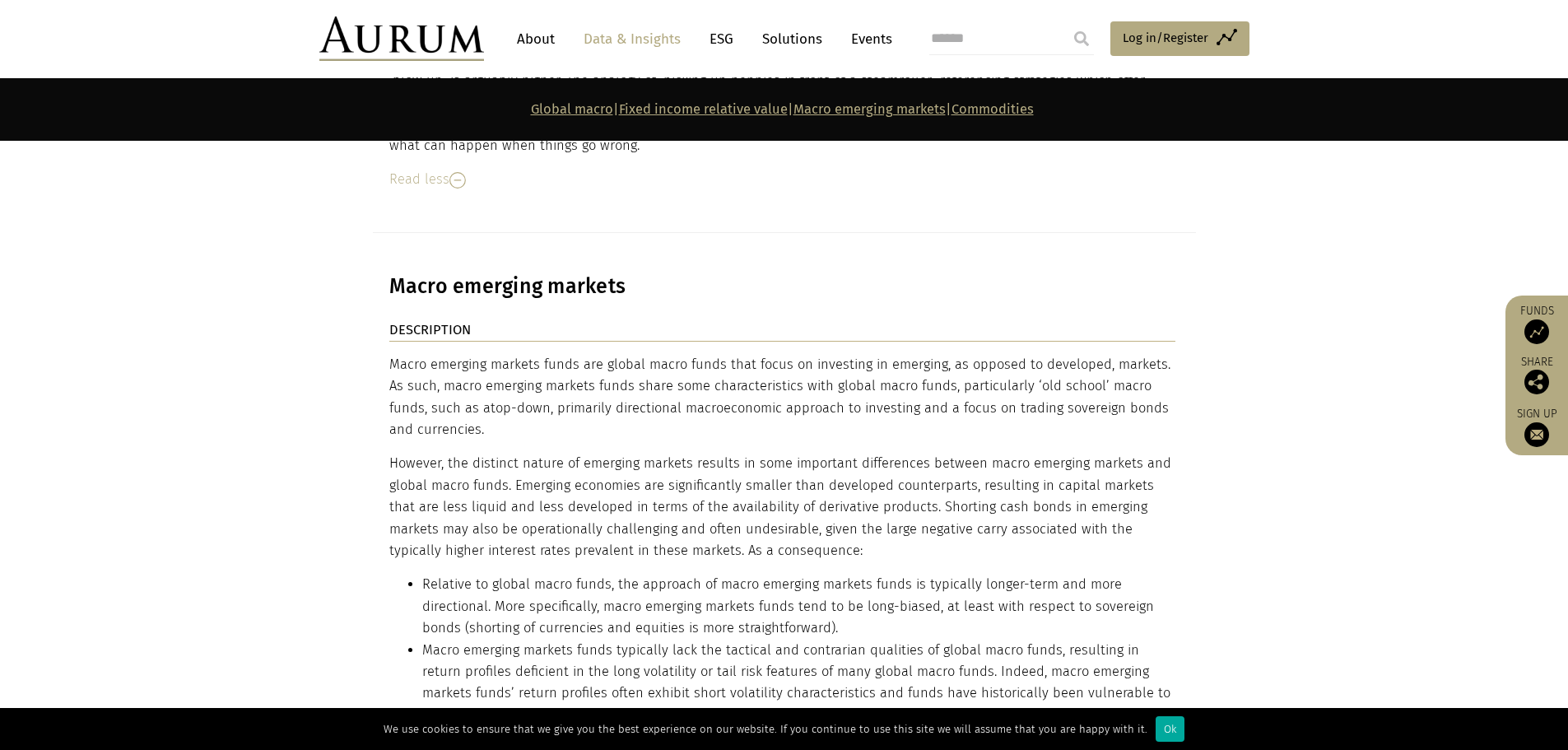
drag, startPoint x: 577, startPoint y: 405, endPoint x: 562, endPoint y: 392, distance: 19.8
click at [562, 453] on p "However, the distinct nature of emerging markets results in some important diff…" at bounding box center [783, 506] width 786 height 108
drag, startPoint x: 562, startPoint y: 392, endPoint x: 495, endPoint y: 387, distance: 67.2
click at [495, 453] on p "However, the distinct nature of emerging markets results in some important diff…" at bounding box center [783, 506] width 786 height 108
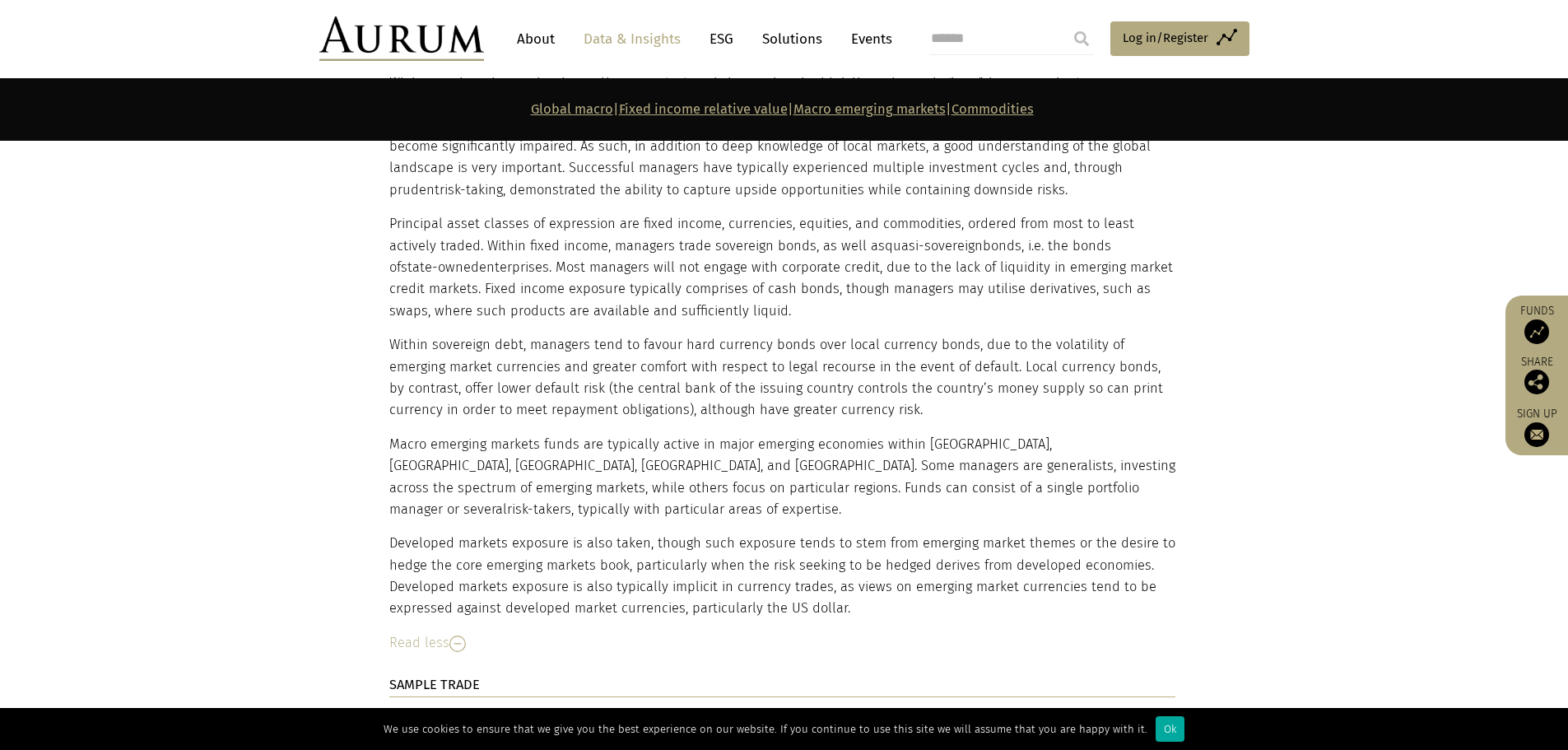
scroll to position [10214, 0]
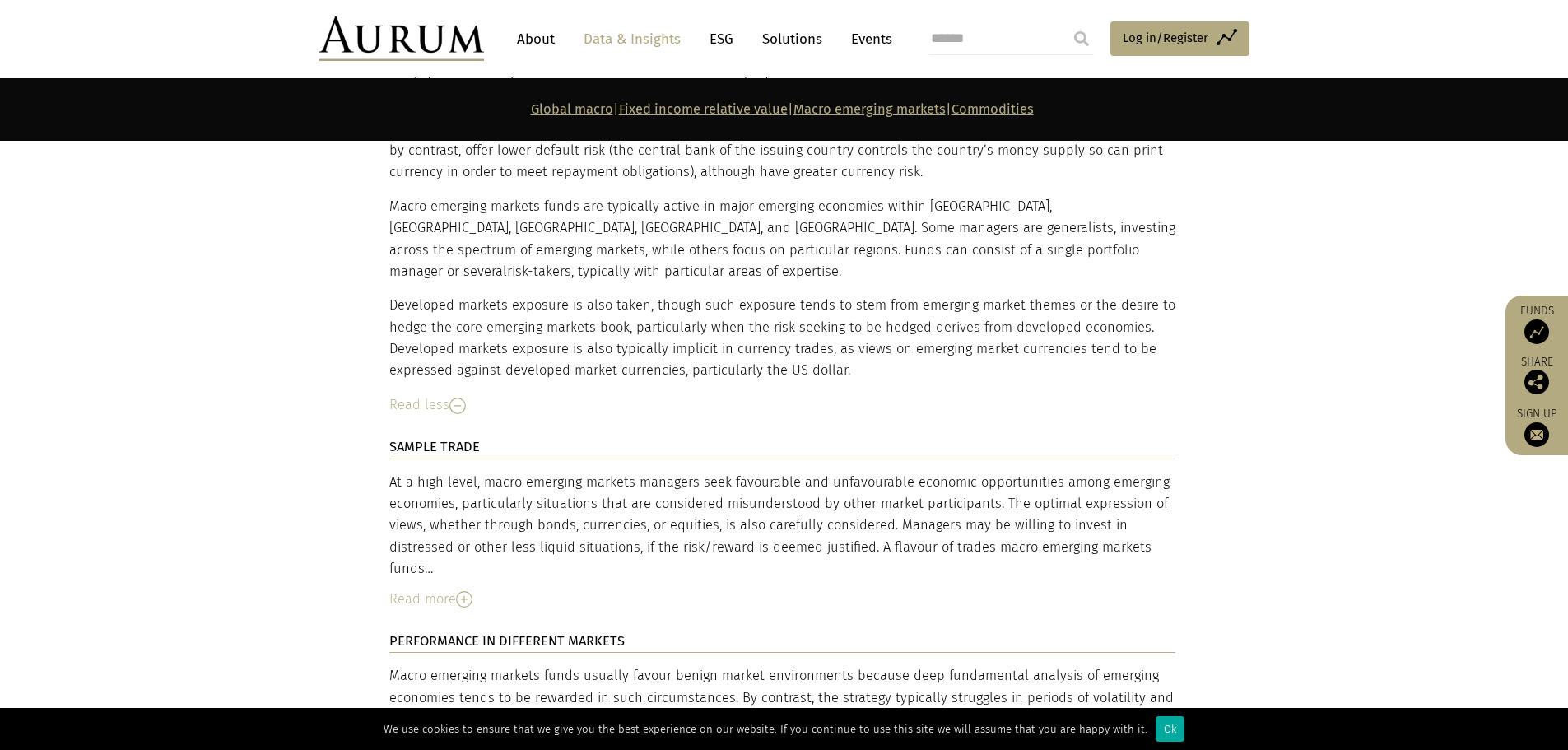
click at [461, 592] on img at bounding box center [464, 600] width 17 height 17
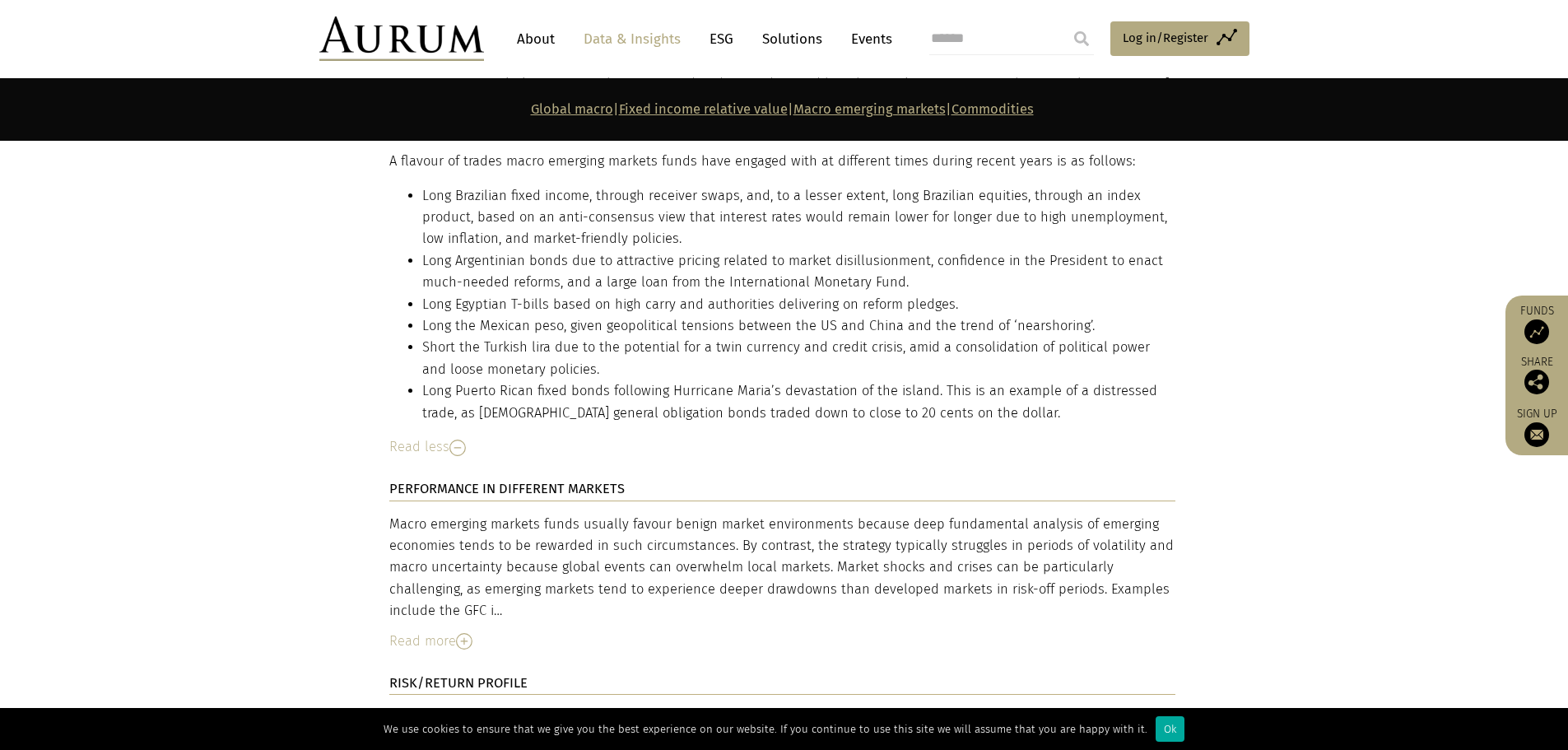
scroll to position [10708, 0]
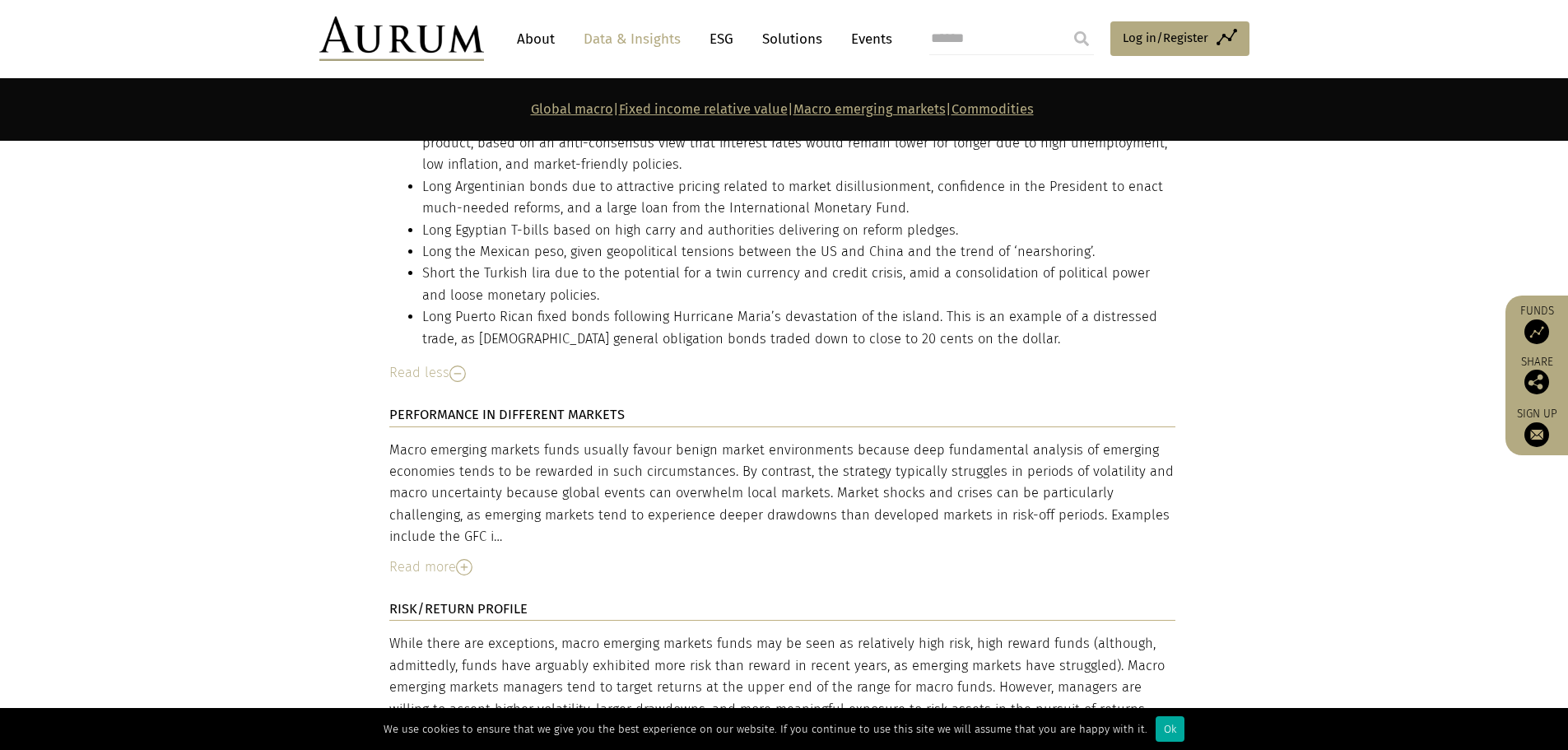
click at [457, 557] on div "Read more" at bounding box center [783, 568] width 786 height 22
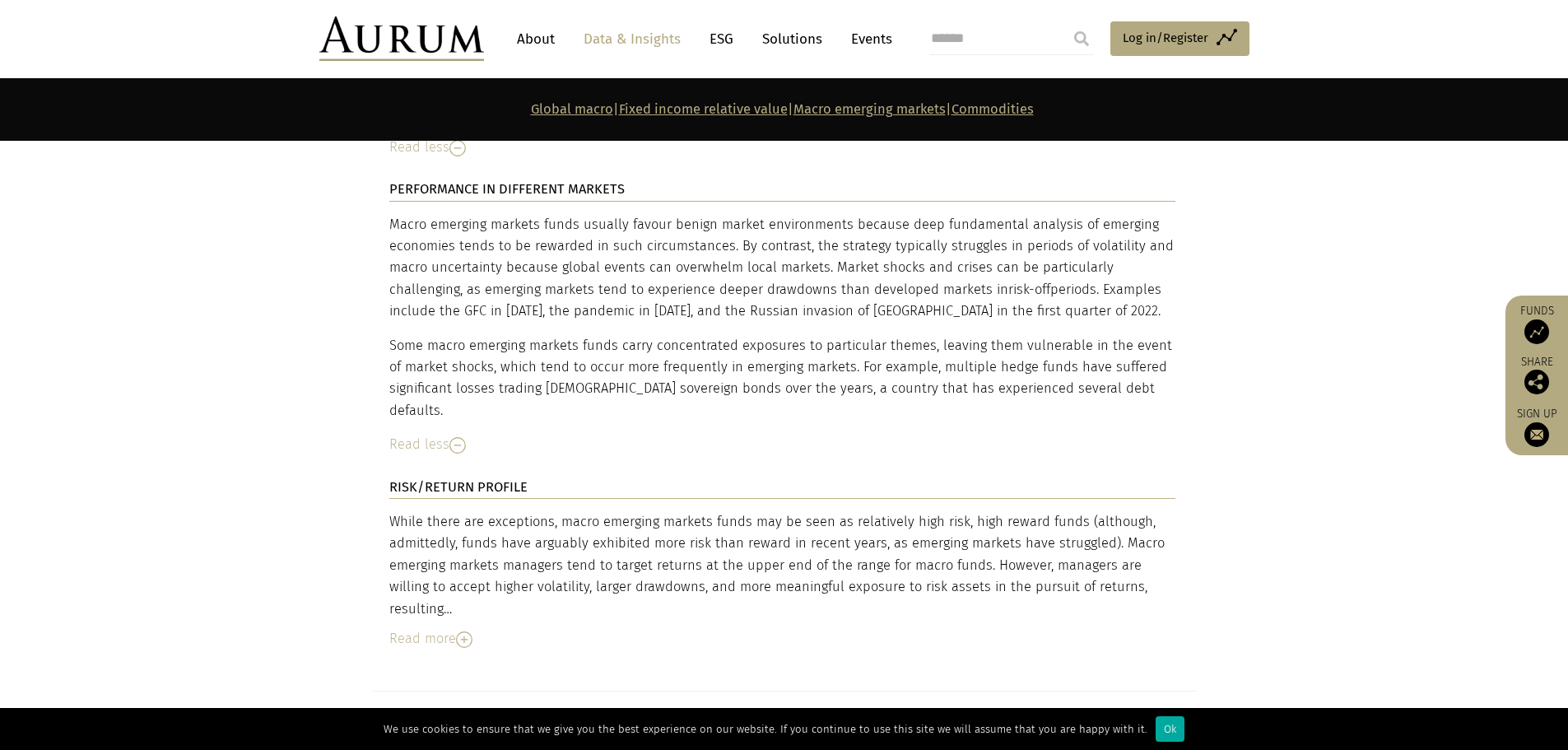
scroll to position [11037, 0]
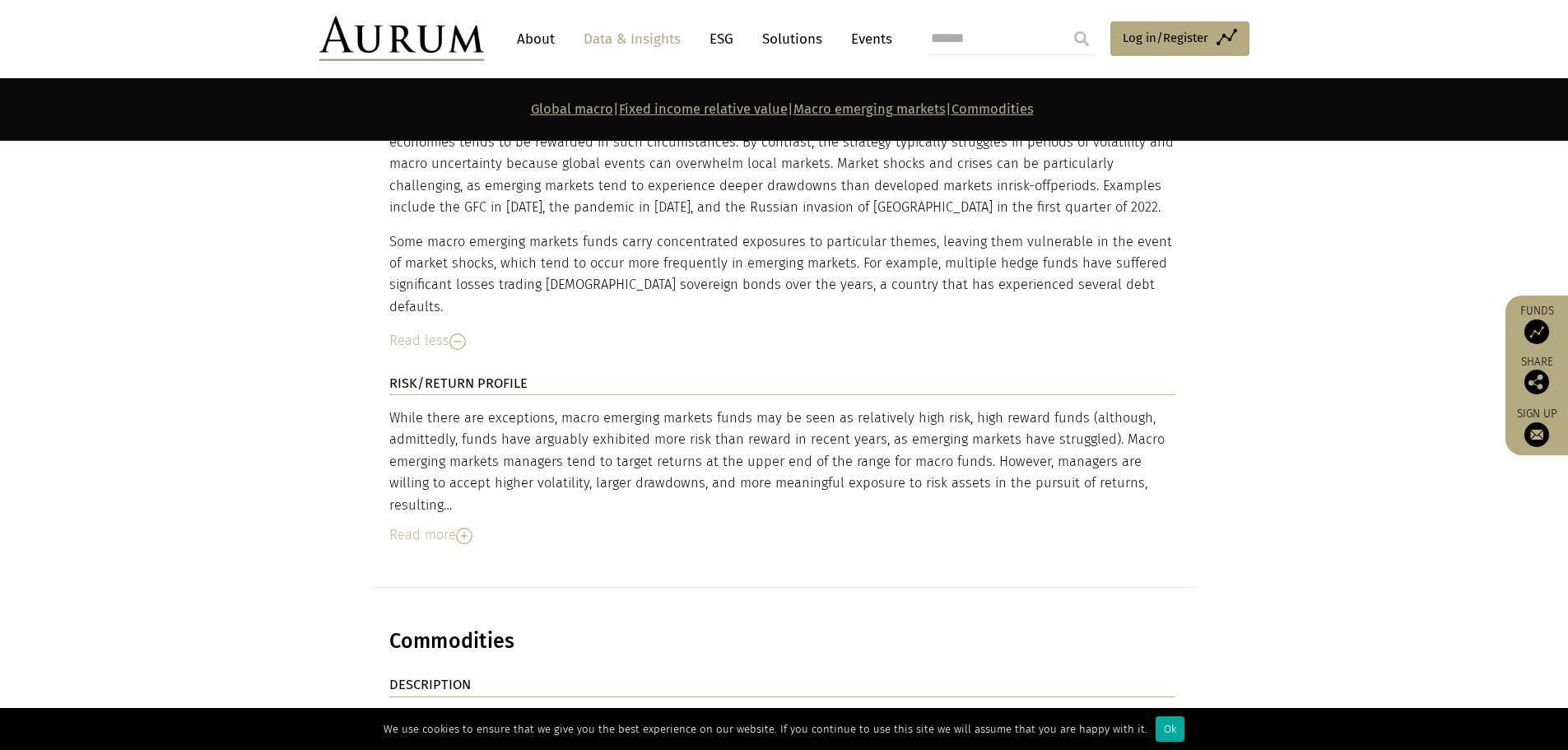
click at [446, 524] on div "Read more" at bounding box center [783, 535] width 786 height 22
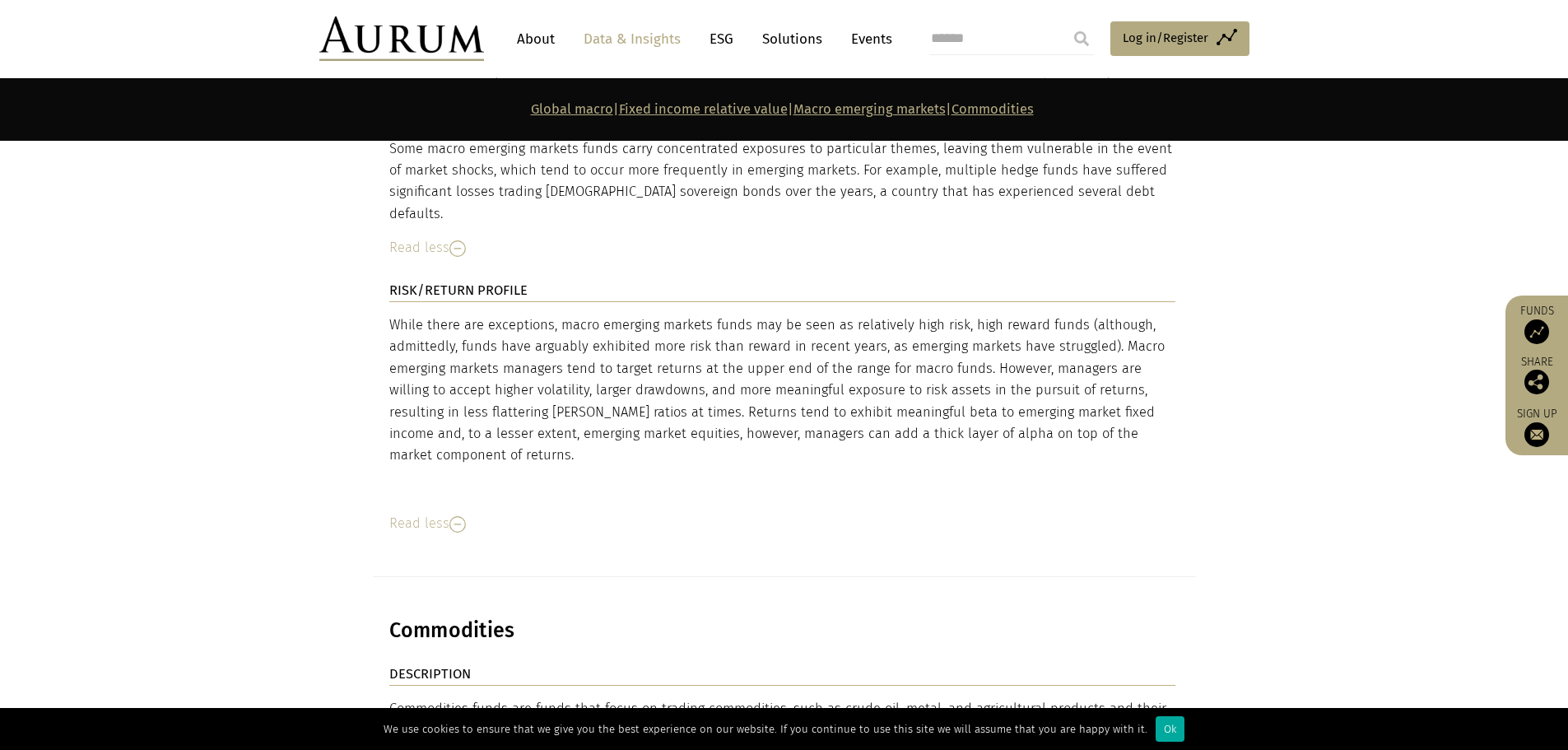
scroll to position [11366, 0]
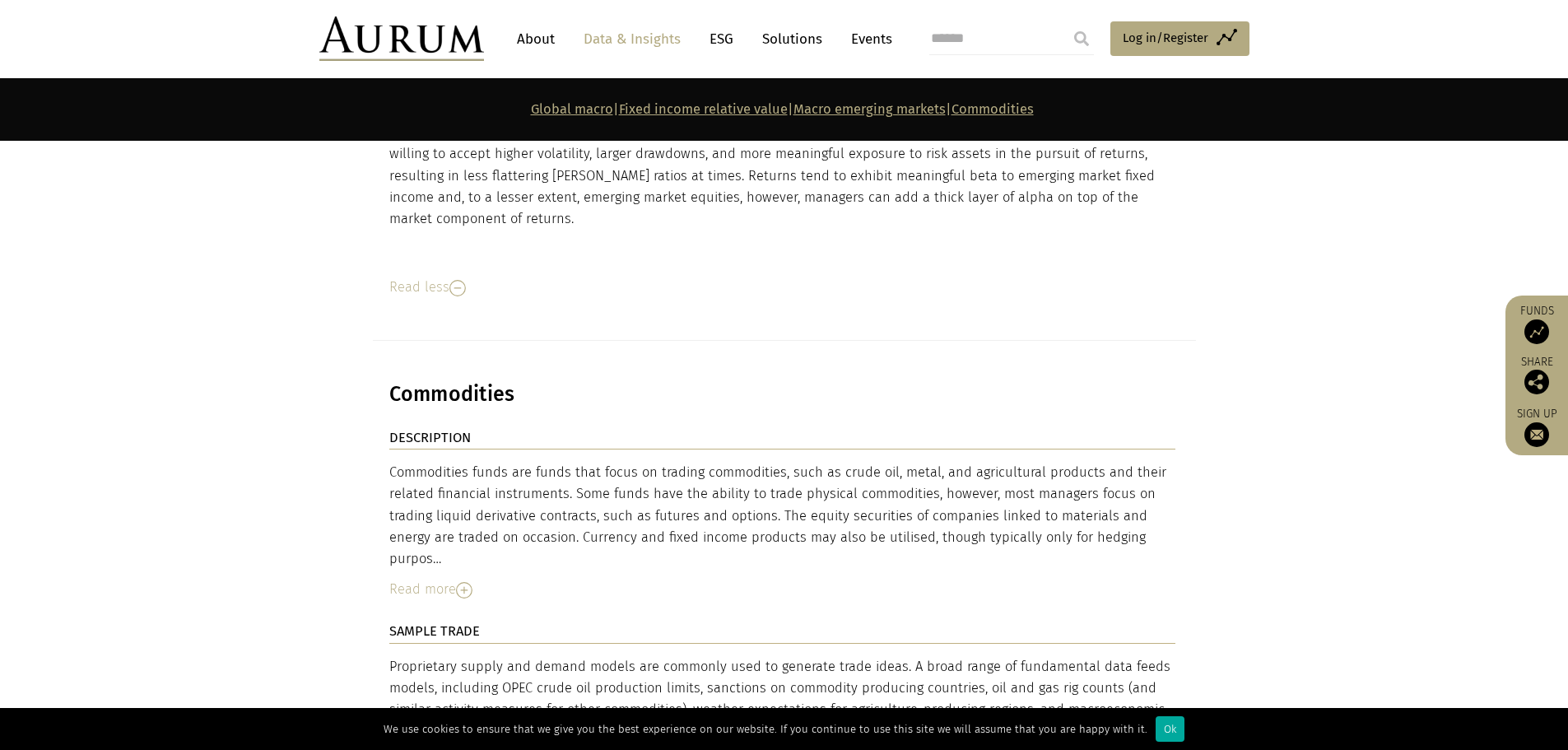
click at [1388, 341] on section "Commodities" at bounding box center [784, 384] width 1568 height 87
click at [587, 39] on link "Data & Insights" at bounding box center [632, 39] width 113 height 31
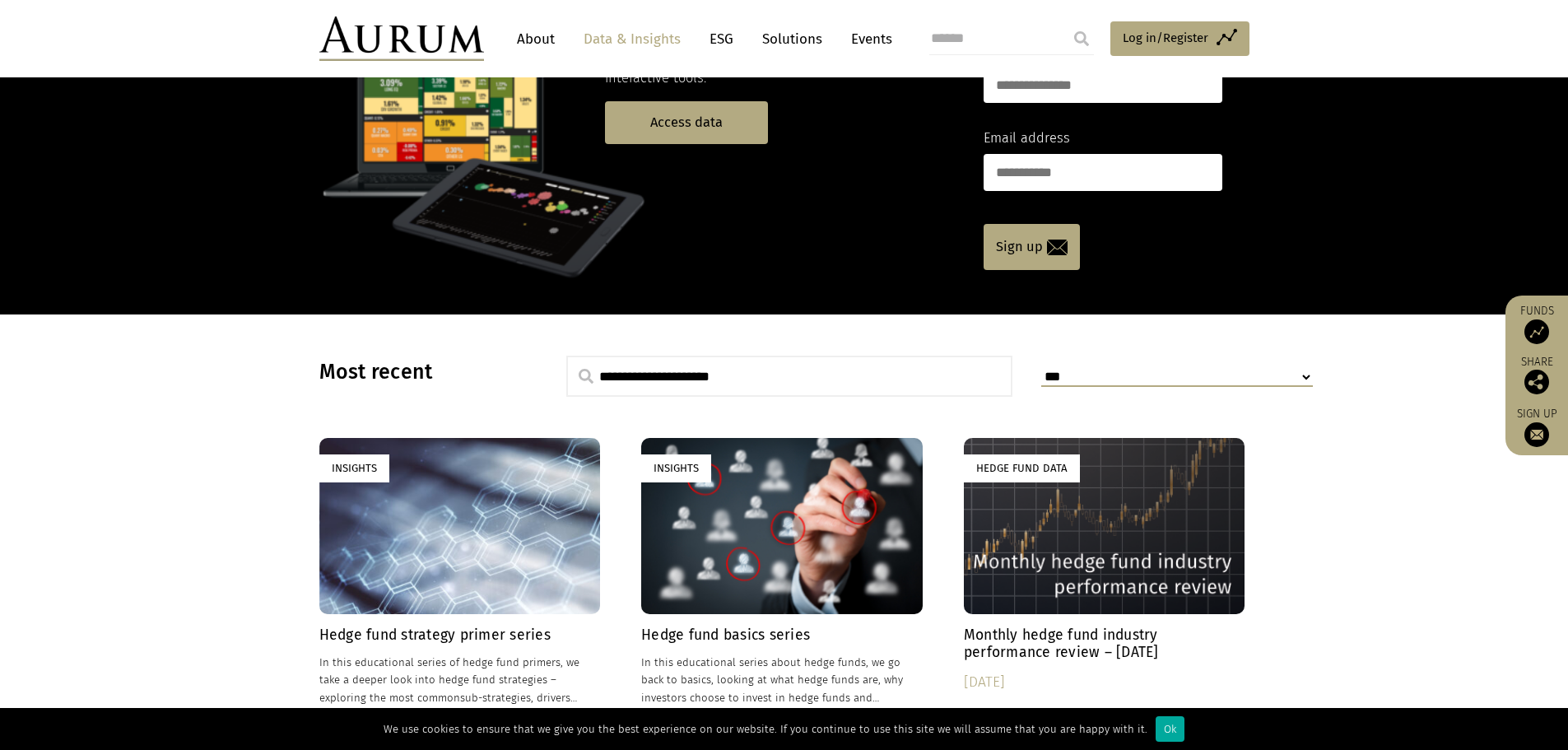
scroll to position [165, 0]
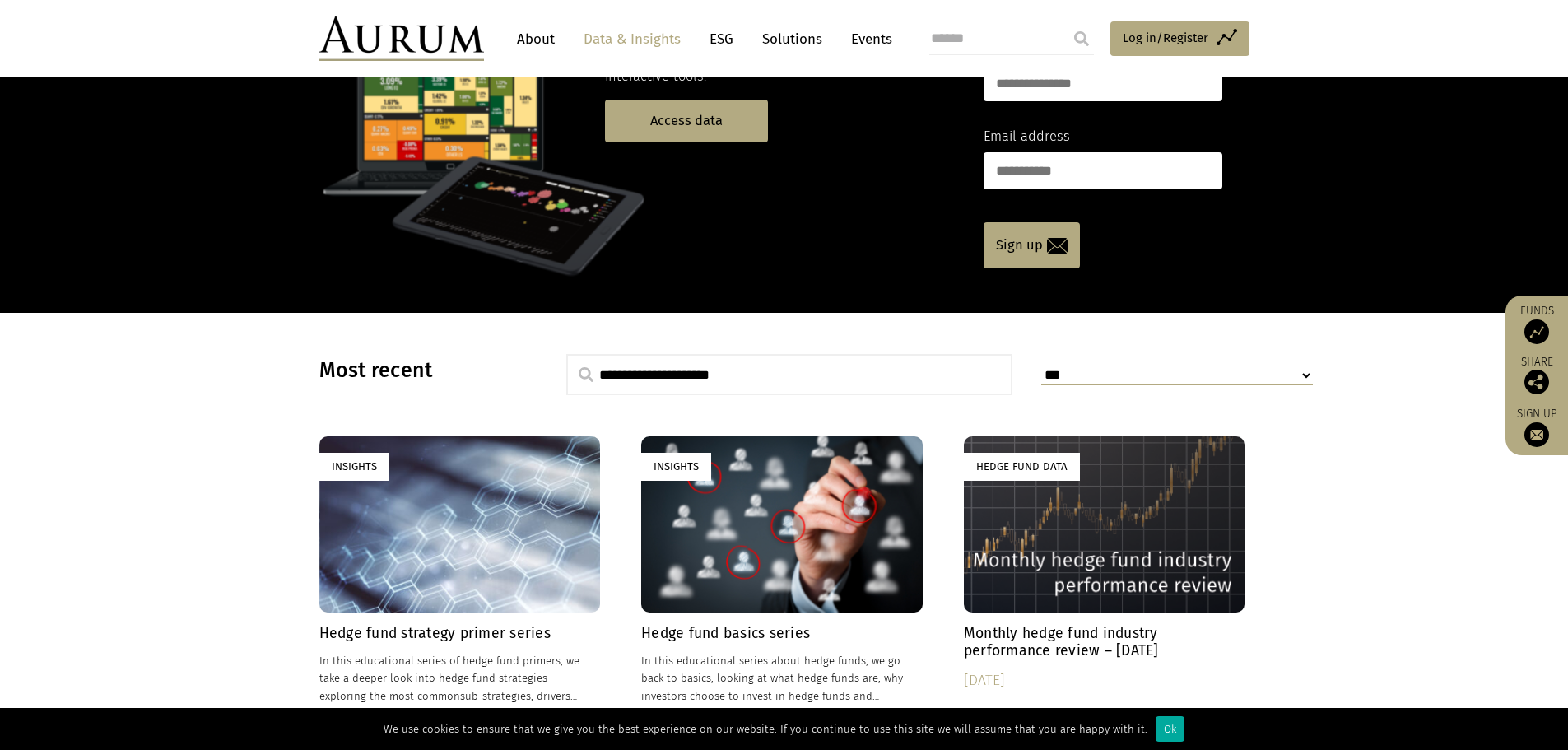
drag, startPoint x: 837, startPoint y: 300, endPoint x: 758, endPoint y: 314, distance: 80.2
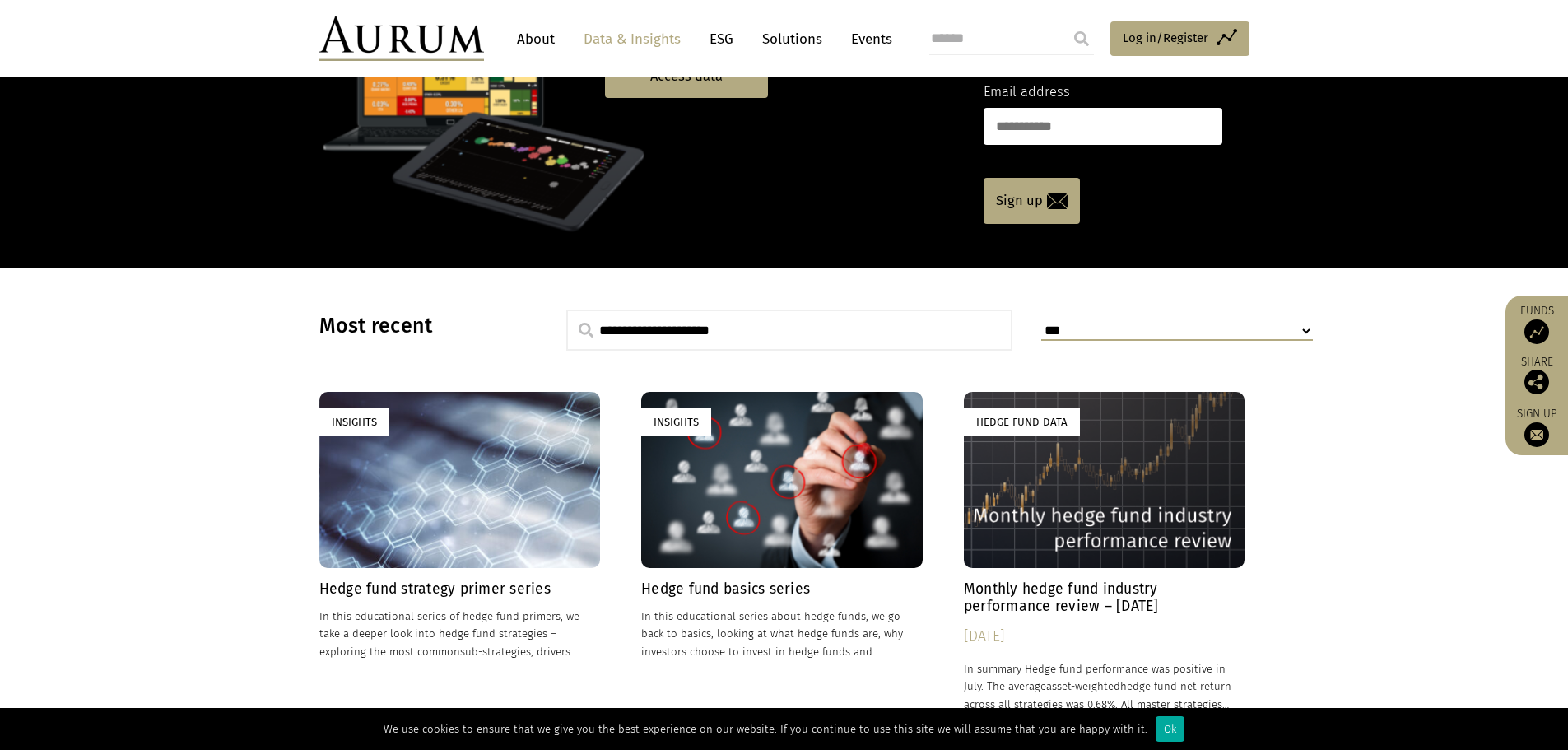
scroll to position [247, 0]
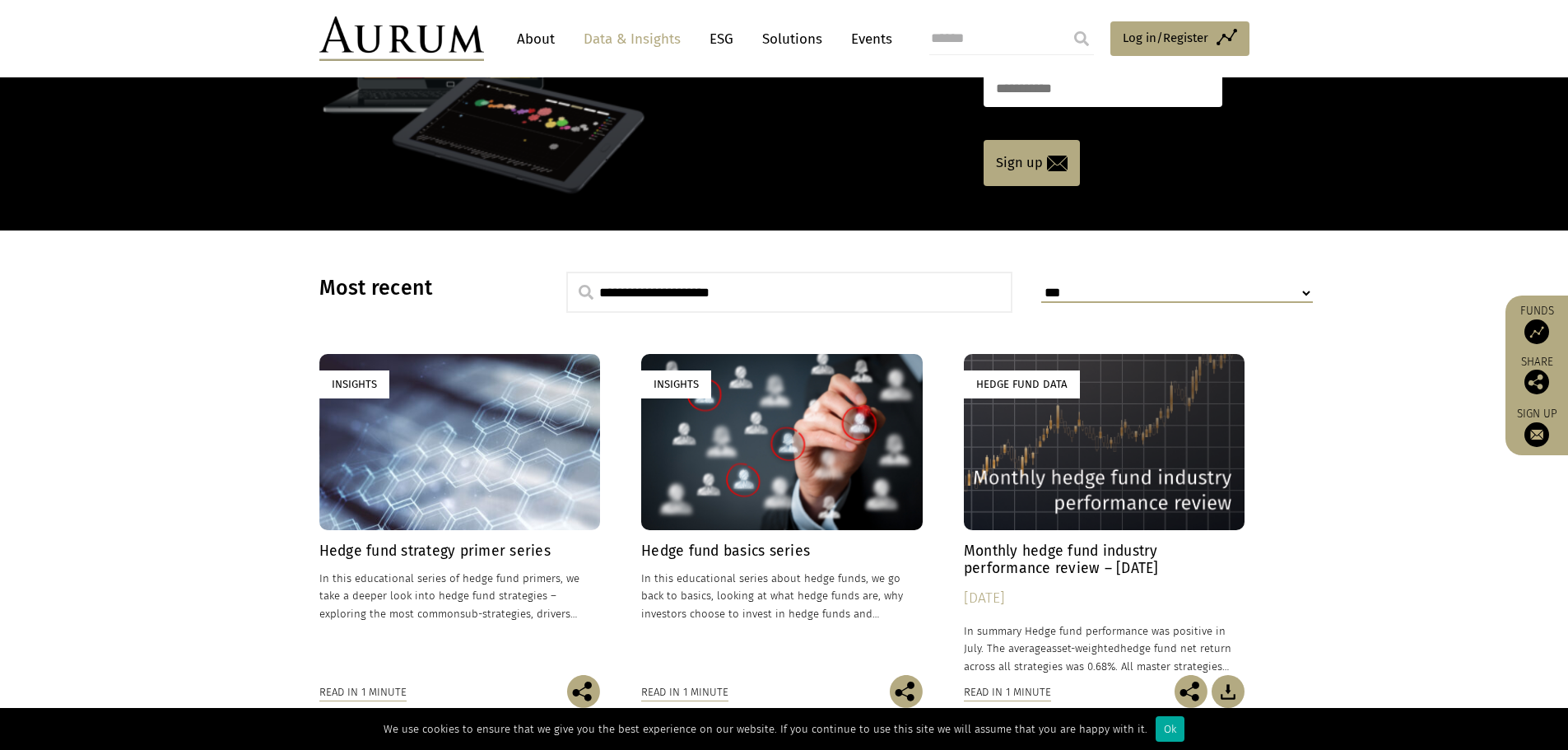
click at [386, 473] on div "Insights" at bounding box center [459, 442] width 281 height 175
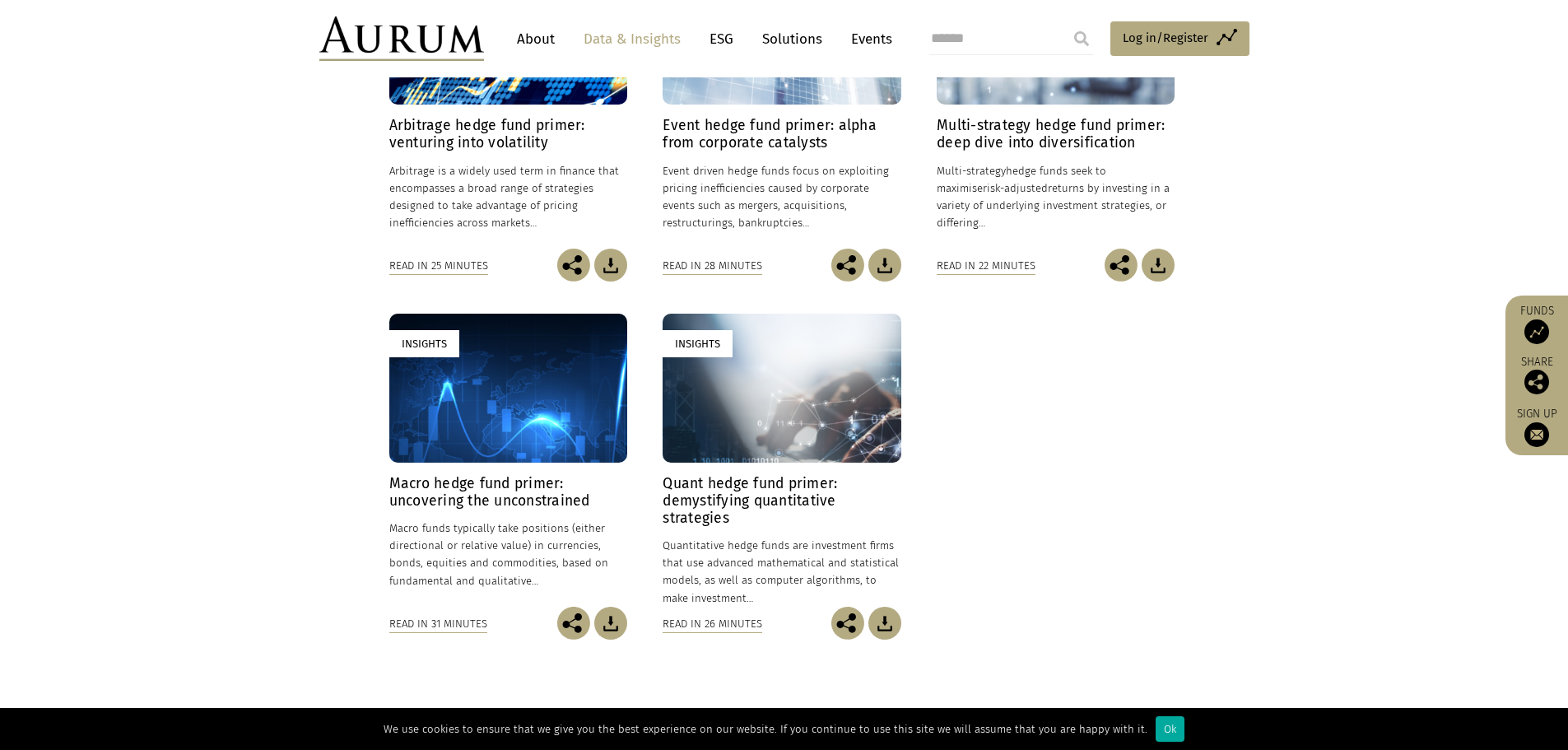
scroll to position [577, 0]
drag, startPoint x: 318, startPoint y: 420, endPoint x: 239, endPoint y: 363, distance: 97.4
click at [239, 363] on section "Insights Arbitrage hedge fund primer: venturing into volatility 24/01/2025 Arbi…" at bounding box center [784, 293] width 1568 height 836
